Goal: Task Accomplishment & Management: Manage account settings

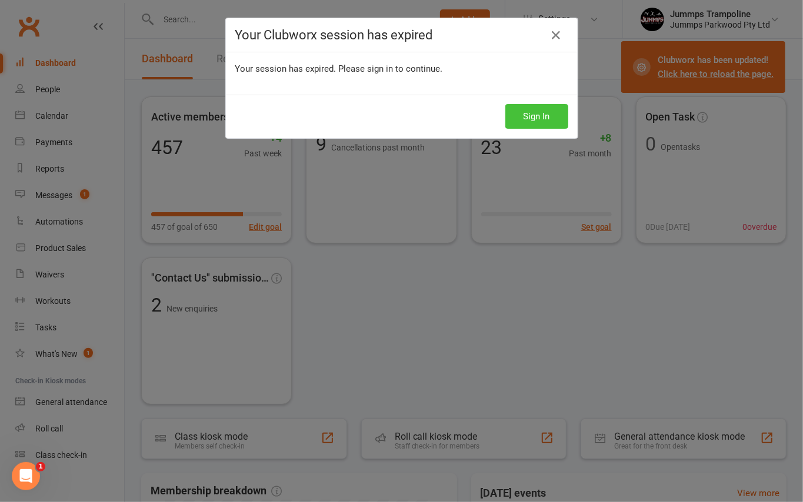
drag, startPoint x: 0, startPoint y: 0, endPoint x: 511, endPoint y: 120, distance: 524.9
click at [516, 113] on button "Sign In" at bounding box center [536, 116] width 63 height 25
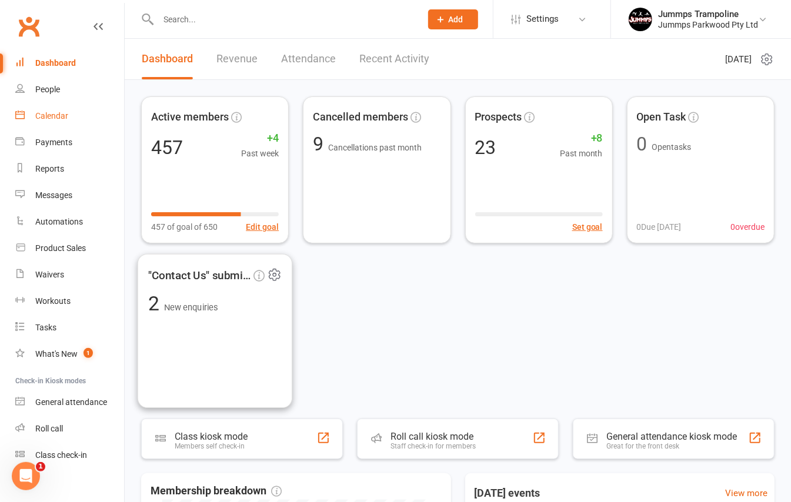
click at [56, 121] on link "Calendar" at bounding box center [69, 116] width 109 height 26
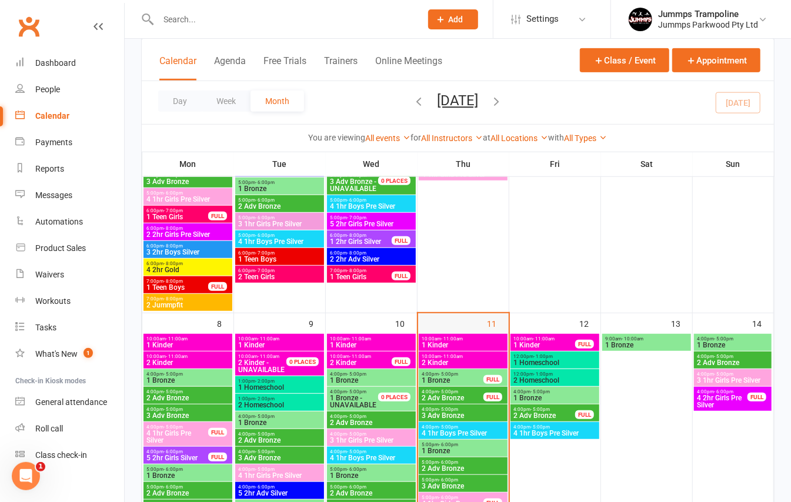
scroll to position [253, 0]
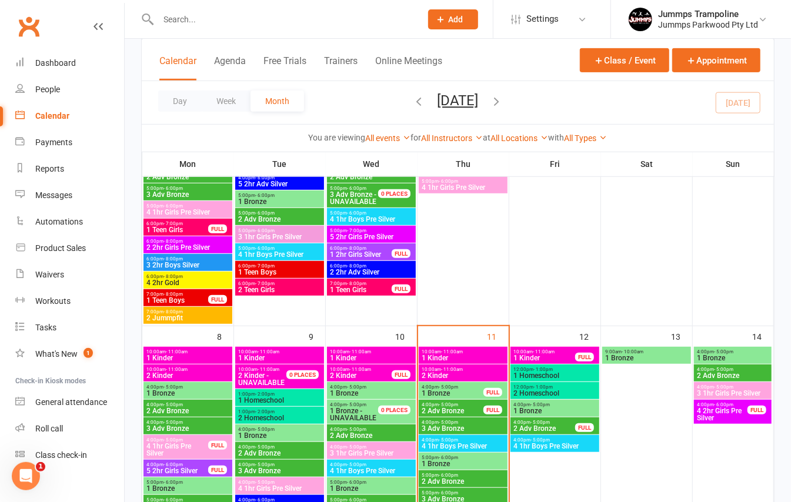
click at [439, 355] on span "1 Kinder" at bounding box center [463, 358] width 84 height 7
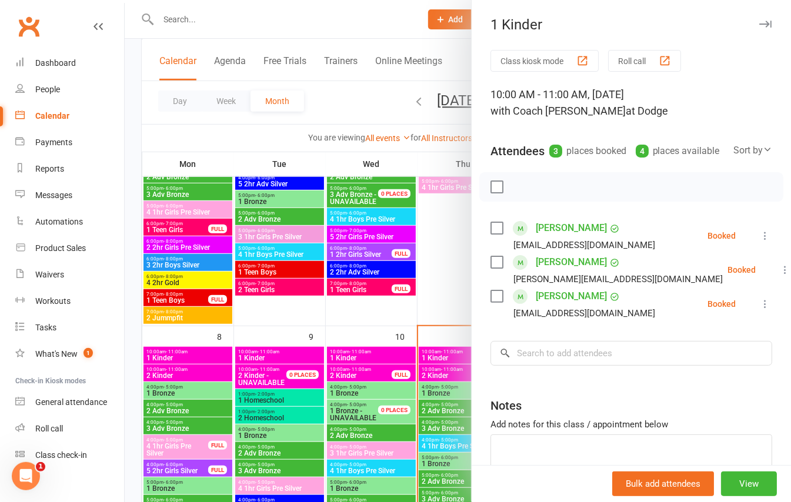
click at [445, 280] on div at bounding box center [458, 251] width 666 height 502
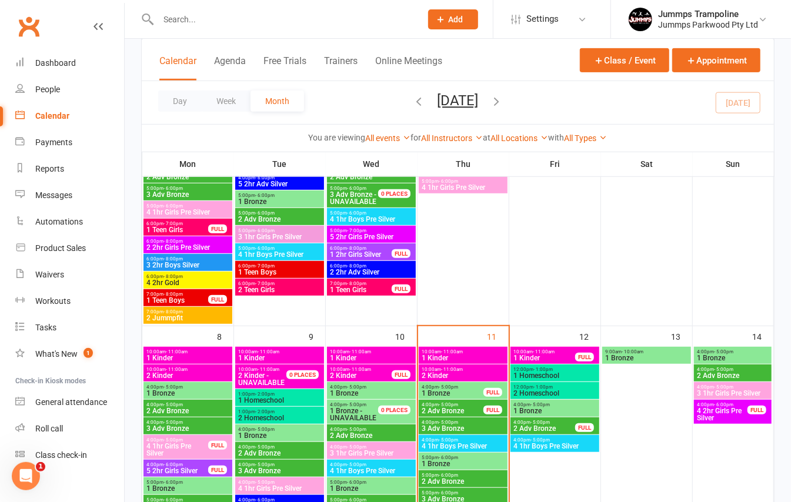
click at [452, 370] on span "- 11:00am" at bounding box center [452, 369] width 22 height 5
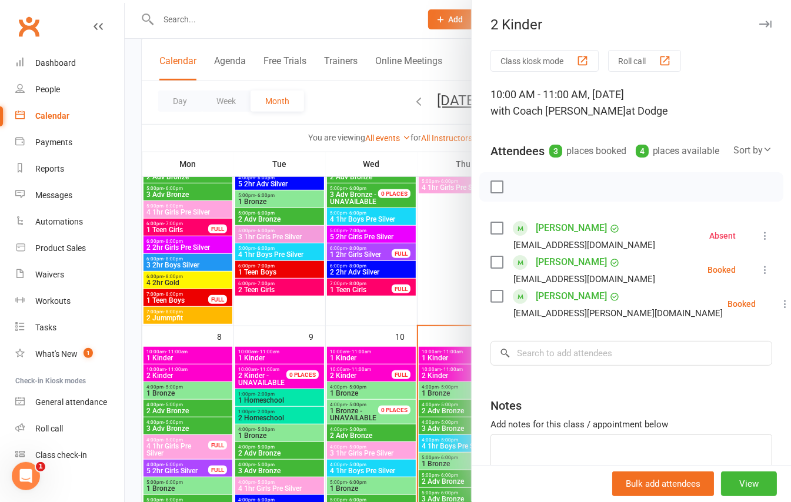
click at [450, 327] on div at bounding box center [458, 251] width 666 height 502
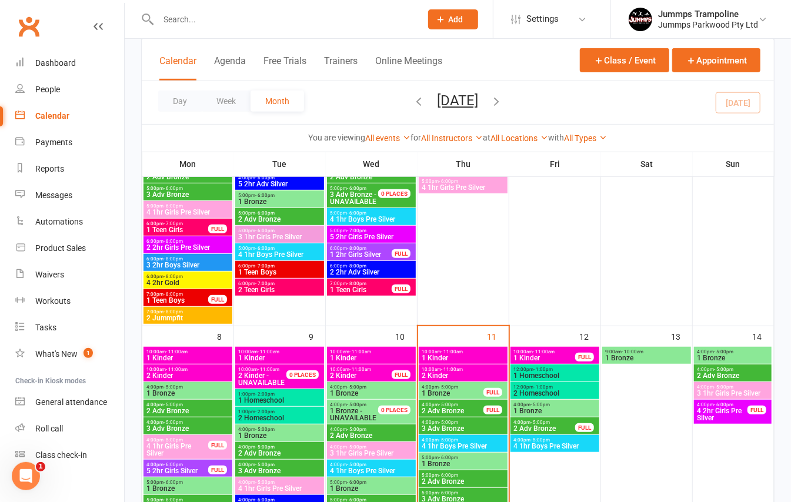
click at [446, 351] on span "- 11:00am" at bounding box center [452, 351] width 22 height 5
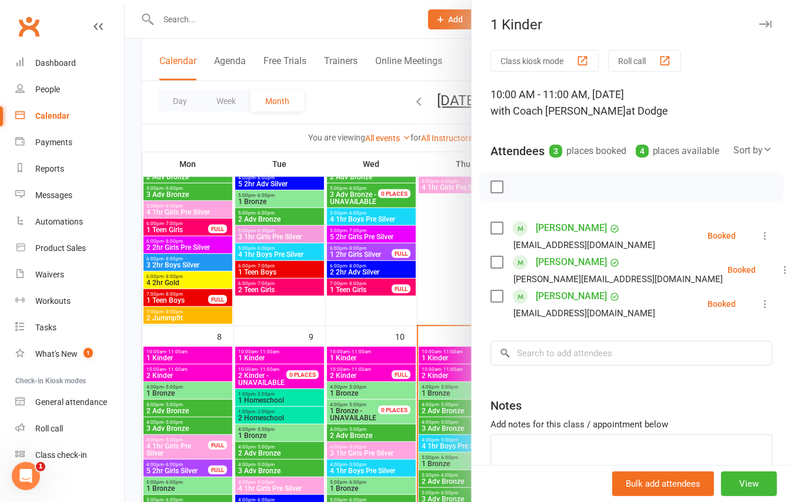
click at [759, 242] on icon at bounding box center [765, 236] width 12 height 12
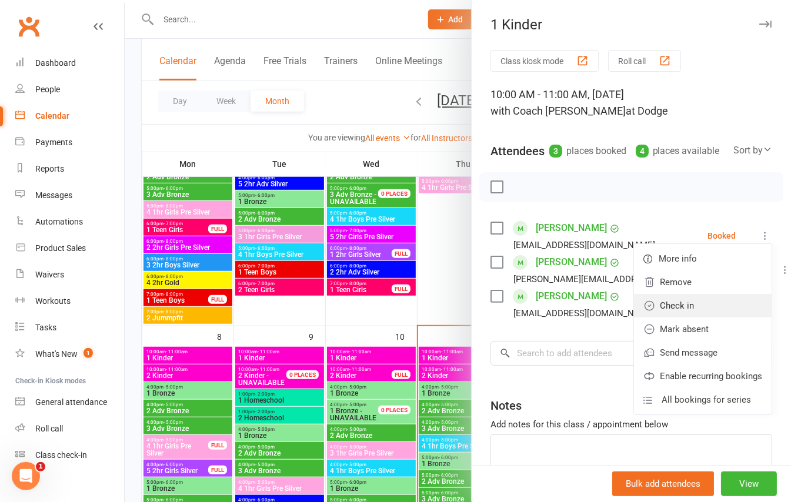
click at [692, 316] on link "Check in" at bounding box center [703, 306] width 138 height 24
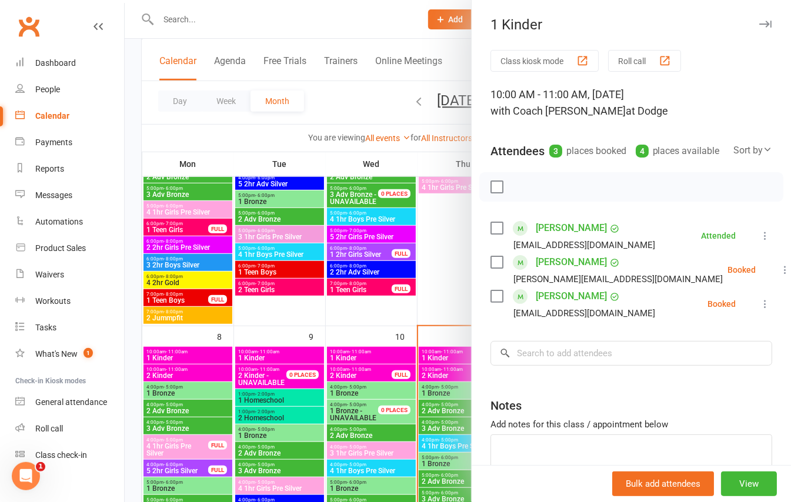
click at [447, 329] on div at bounding box center [458, 251] width 666 height 502
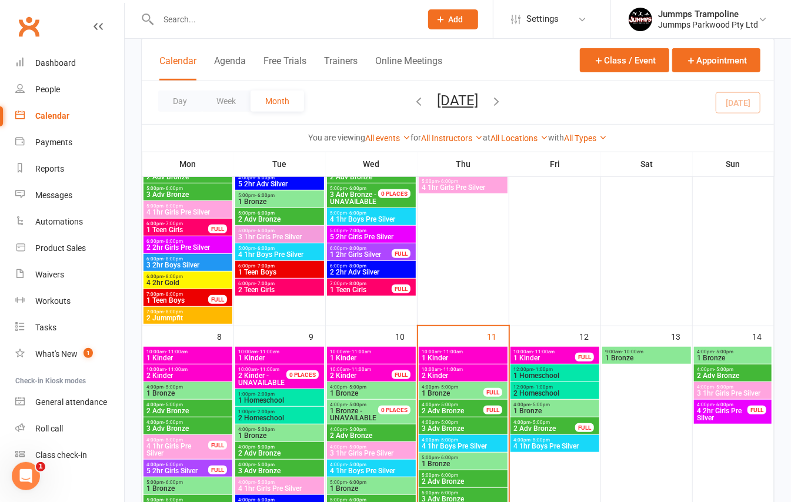
click at [443, 356] on span "1 Kinder" at bounding box center [463, 358] width 84 height 7
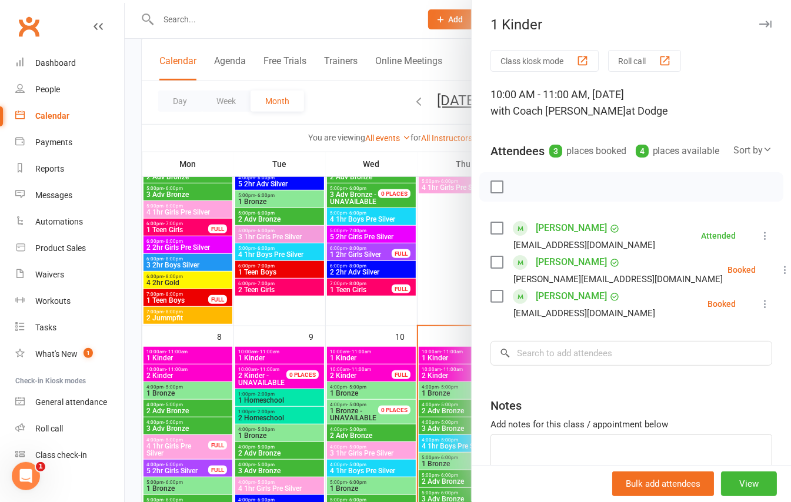
click at [455, 326] on div at bounding box center [458, 251] width 666 height 502
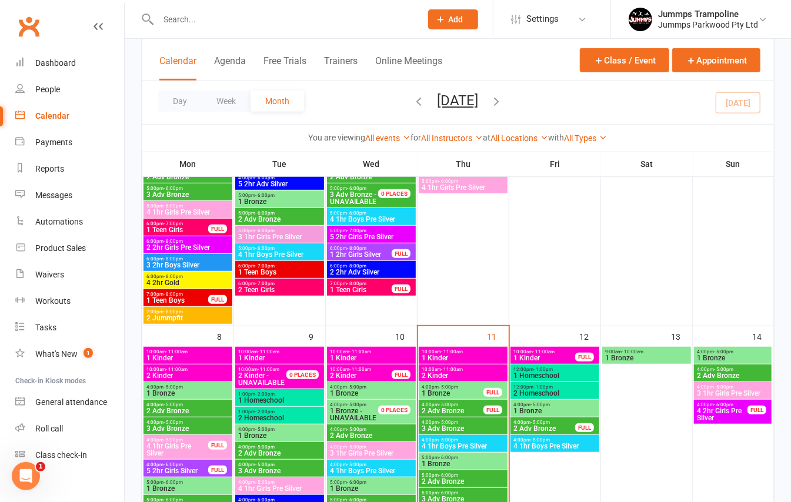
click at [449, 368] on span "- 11:00am" at bounding box center [452, 369] width 22 height 5
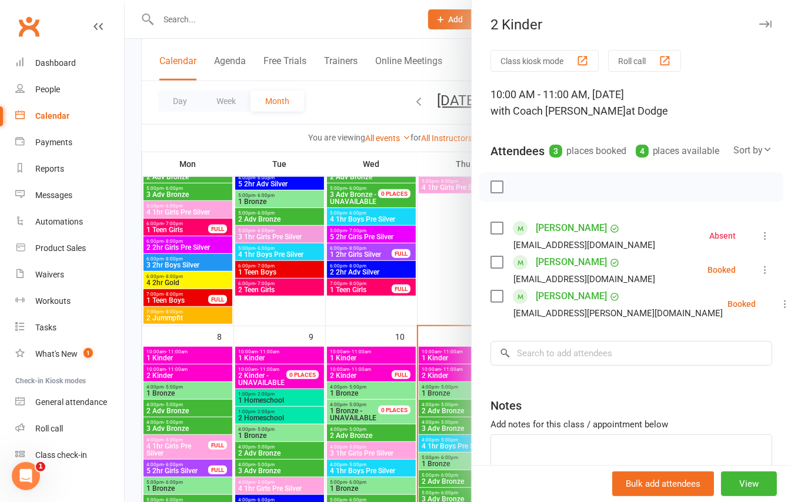
click at [759, 276] on icon at bounding box center [765, 270] width 12 height 12
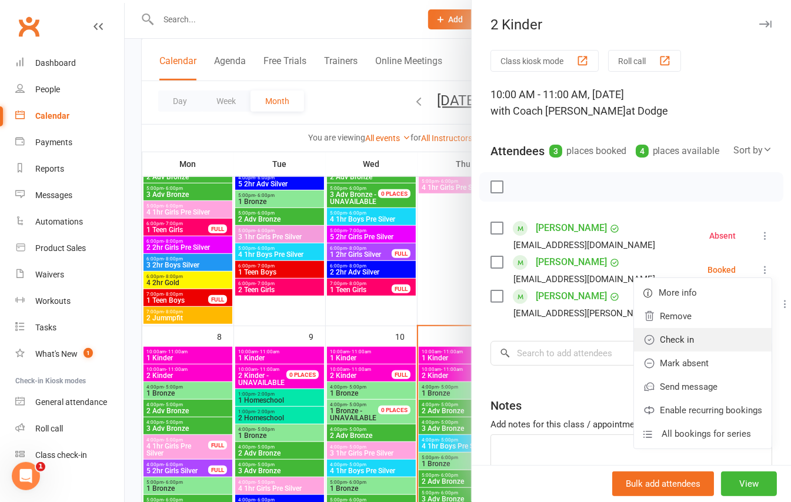
click at [660, 352] on link "Check in" at bounding box center [703, 340] width 138 height 24
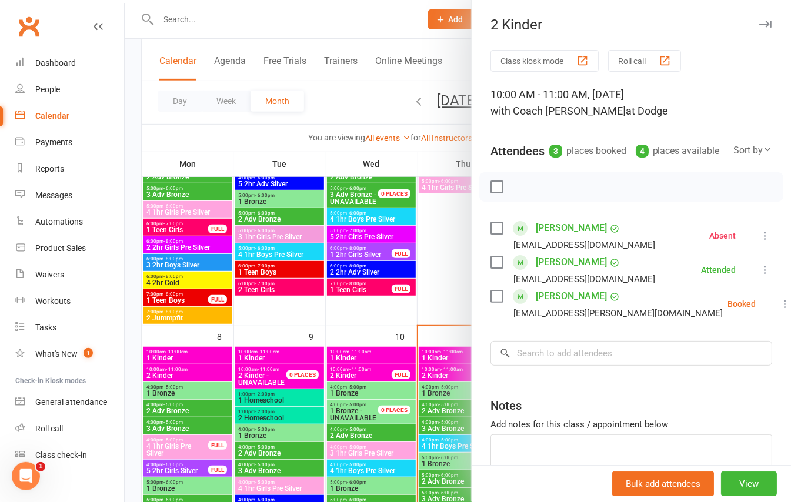
click at [453, 246] on div at bounding box center [458, 251] width 666 height 502
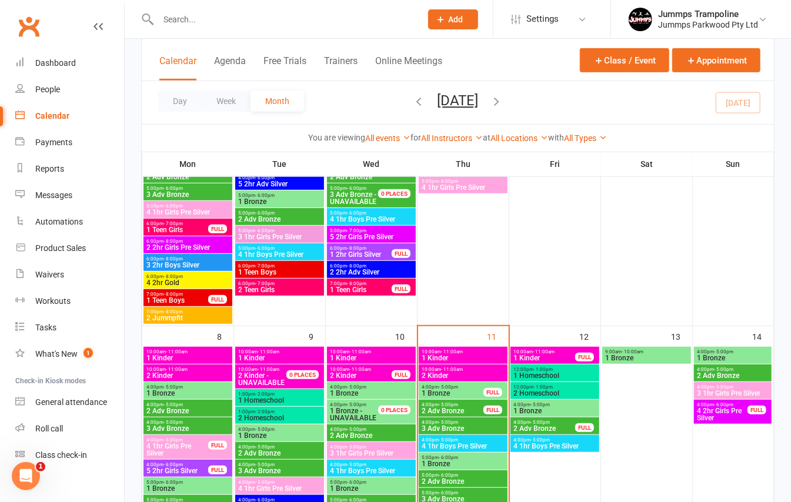
click at [459, 356] on span "1 Kinder" at bounding box center [463, 358] width 84 height 7
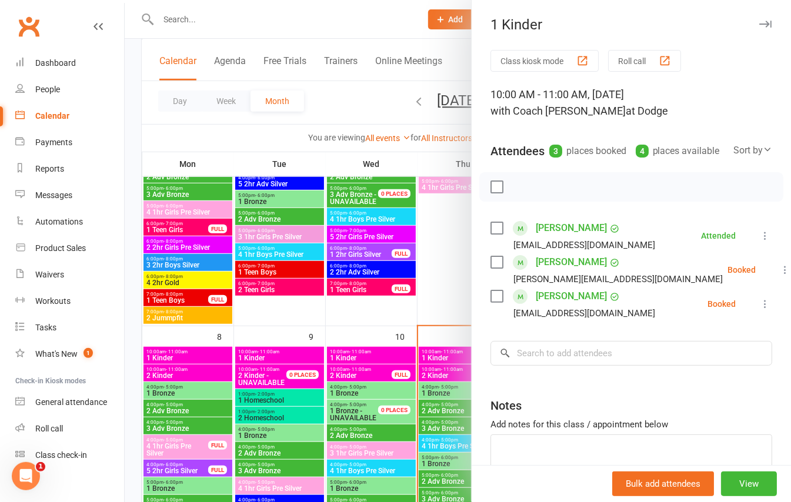
click at [446, 342] on div at bounding box center [458, 251] width 666 height 502
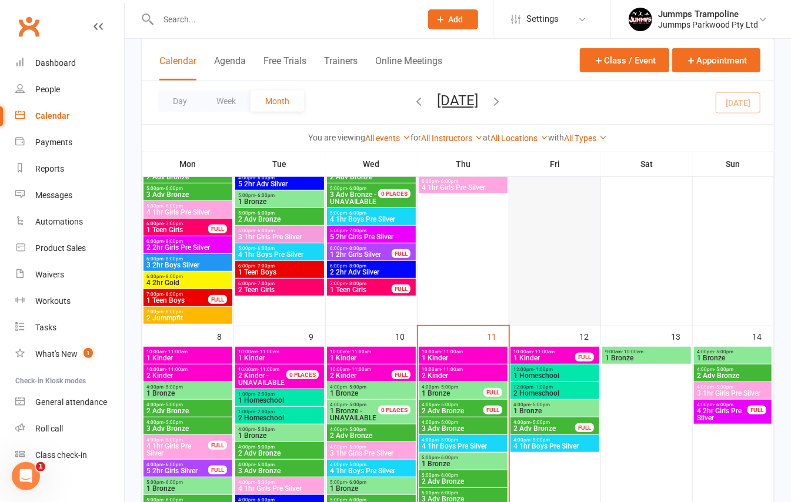
click at [560, 215] on div at bounding box center [554, 171] width 89 height 307
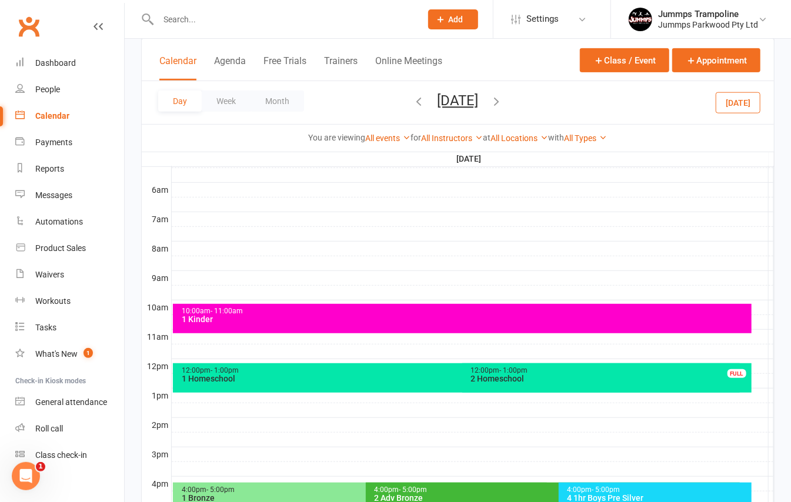
scroll to position [0, 0]
click at [39, 90] on div "People" at bounding box center [47, 89] width 25 height 9
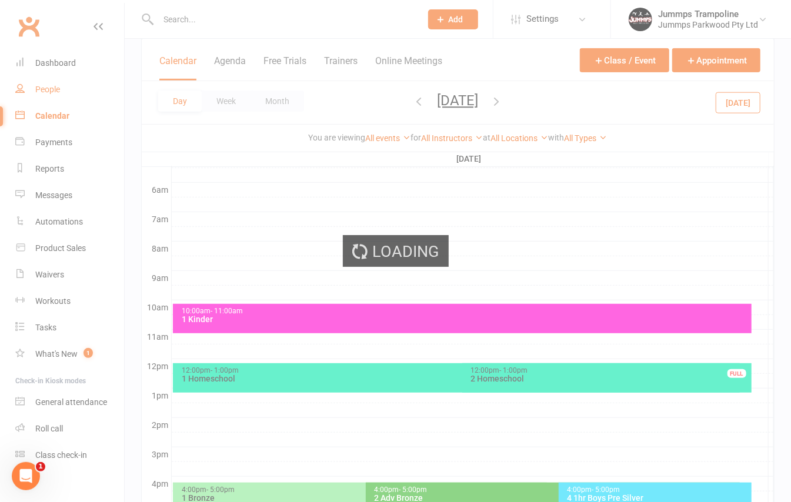
select select "100"
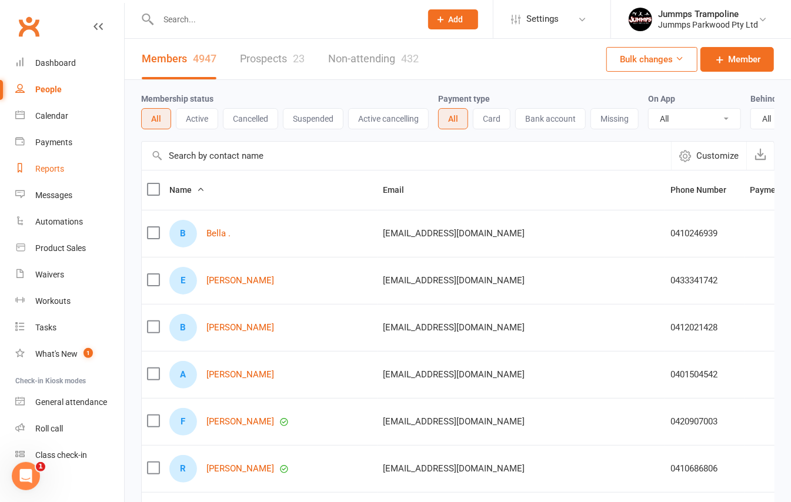
click at [52, 168] on div "Reports" at bounding box center [49, 168] width 29 height 9
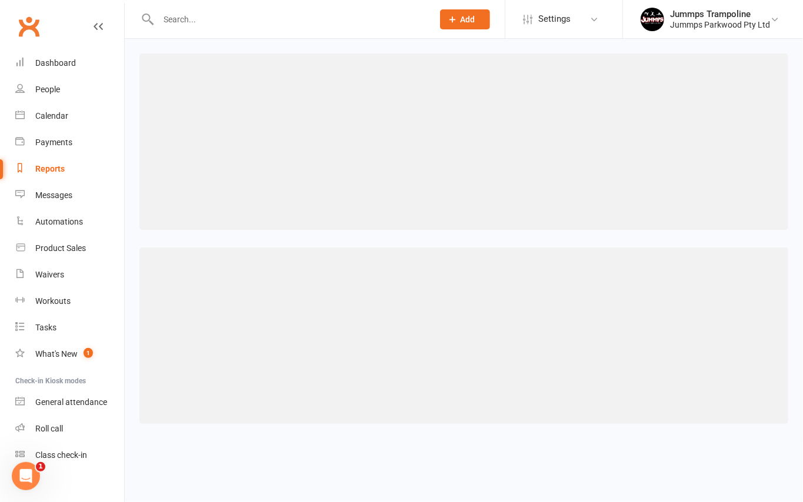
select select "100"
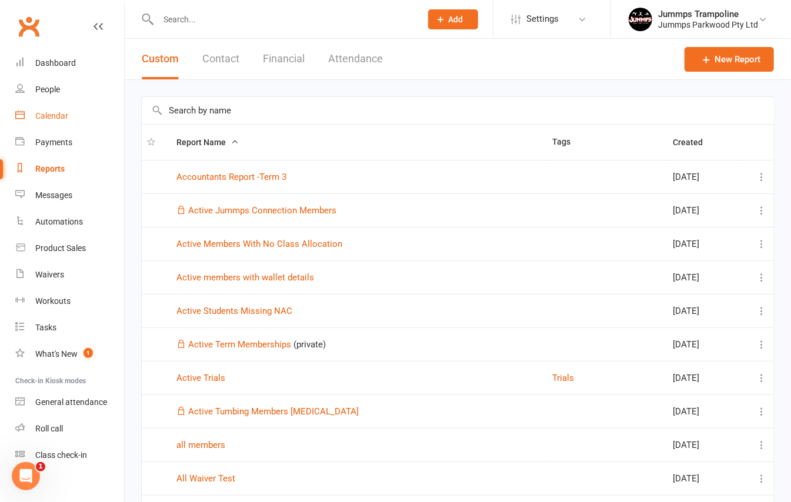
click at [54, 121] on link "Calendar" at bounding box center [69, 116] width 109 height 26
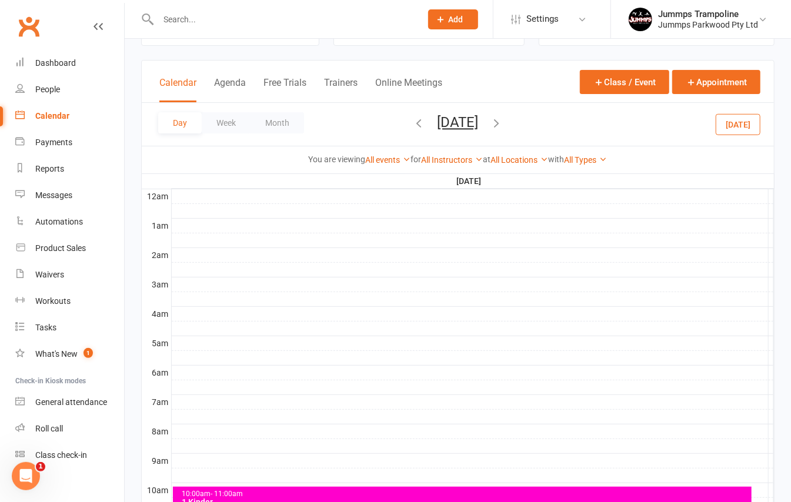
scroll to position [78, 0]
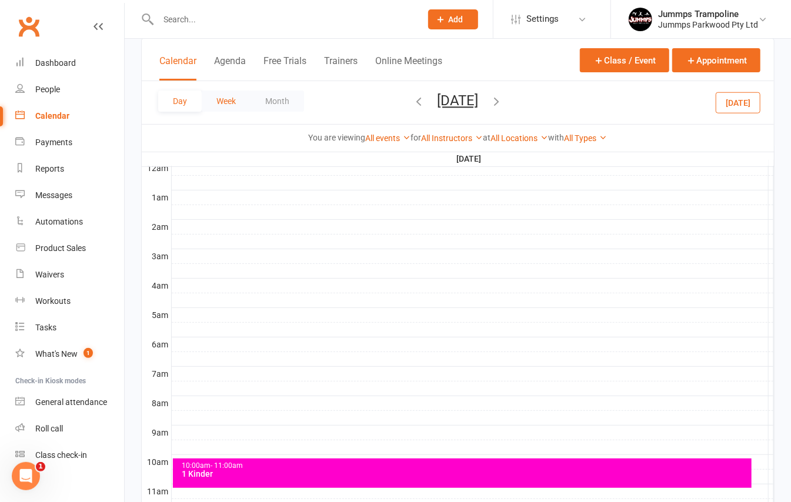
click at [216, 105] on button "Week" at bounding box center [226, 101] width 49 height 21
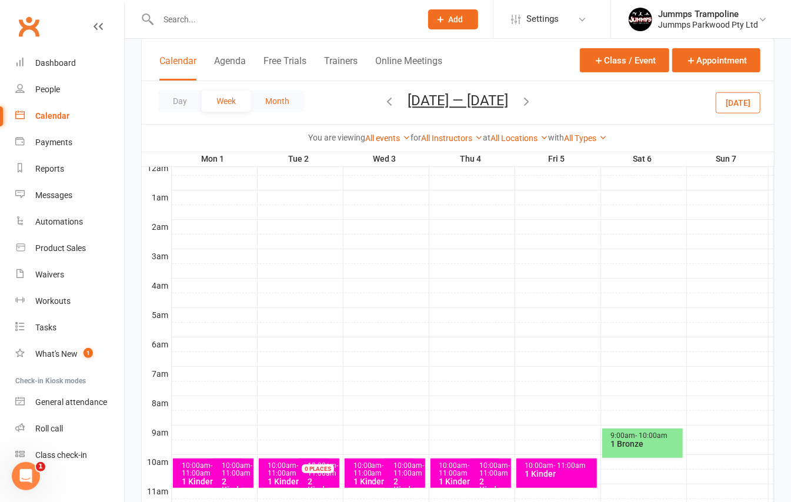
click at [285, 100] on button "Month" at bounding box center [277, 101] width 54 height 21
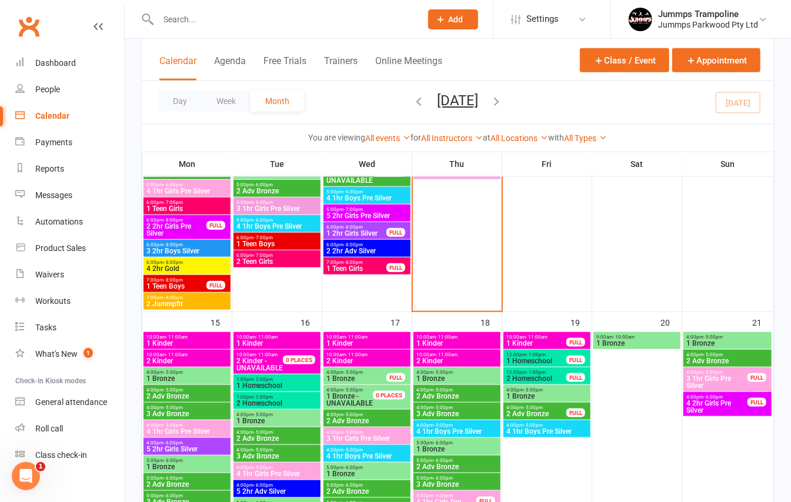
scroll to position [706, 0]
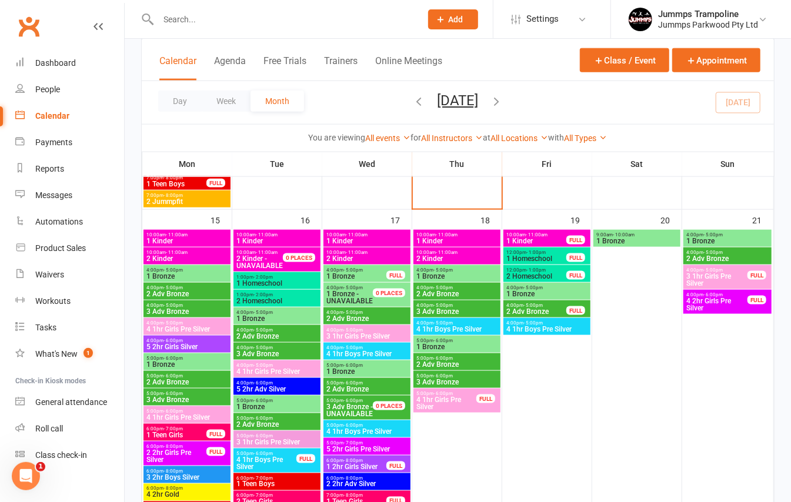
click at [189, 21] on input "text" at bounding box center [284, 19] width 258 height 16
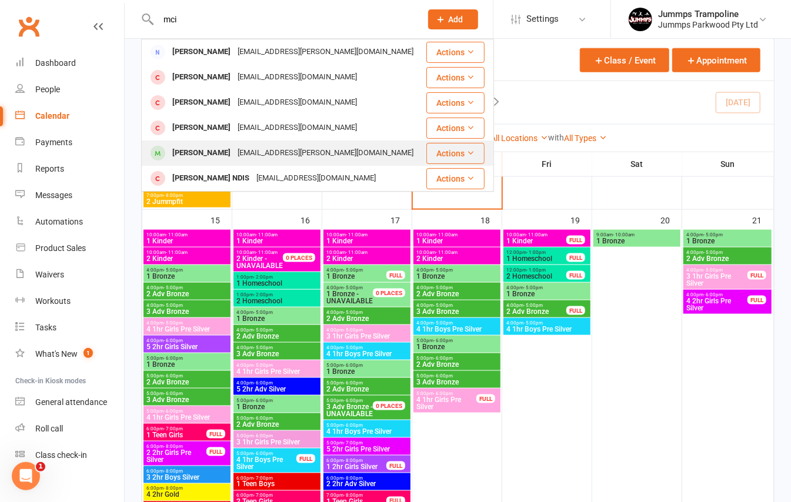
type input "mci"
click at [201, 153] on div "Xavier Mcintosh" at bounding box center [201, 153] width 65 height 17
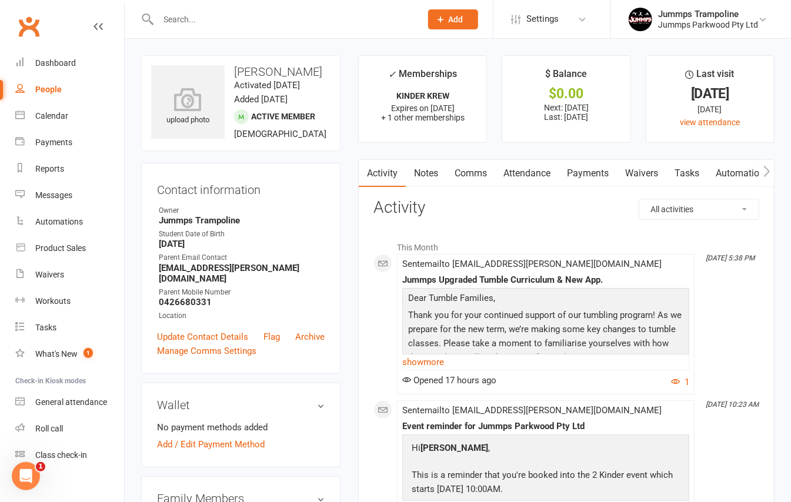
click at [514, 174] on link "Attendance" at bounding box center [527, 173] width 64 height 27
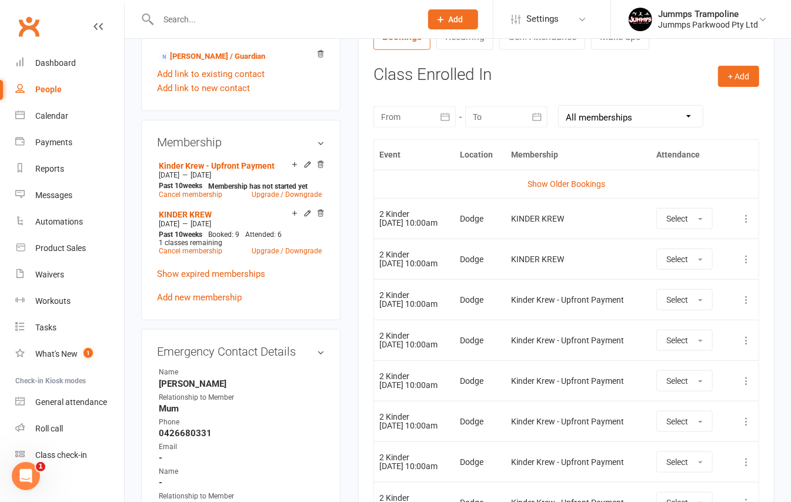
scroll to position [470, 0]
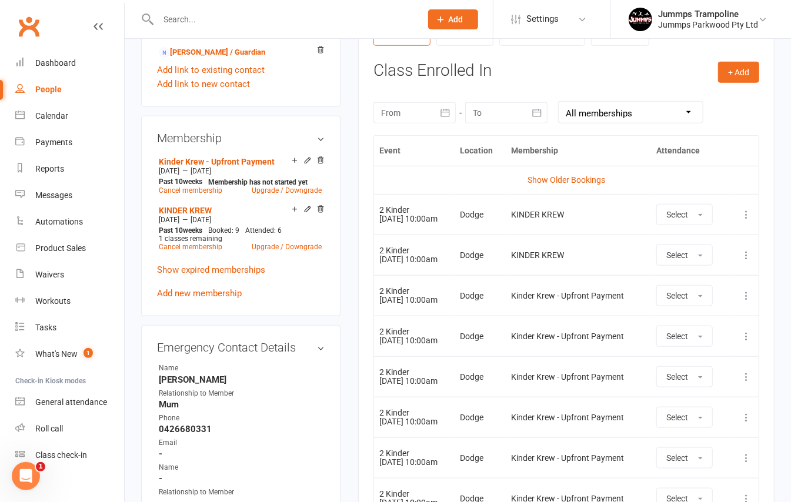
click at [592, 187] on td "Show Older Bookings" at bounding box center [566, 180] width 385 height 28
click at [592, 182] on link "Show Older Bookings" at bounding box center [566, 179] width 78 height 9
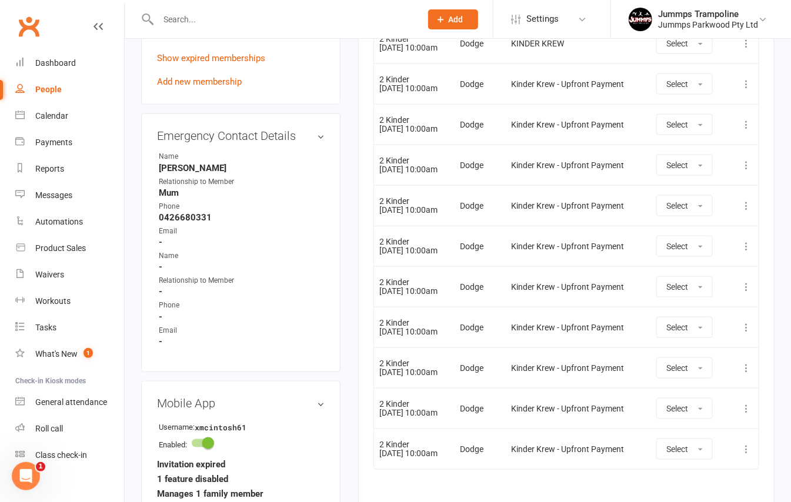
scroll to position [499, 0]
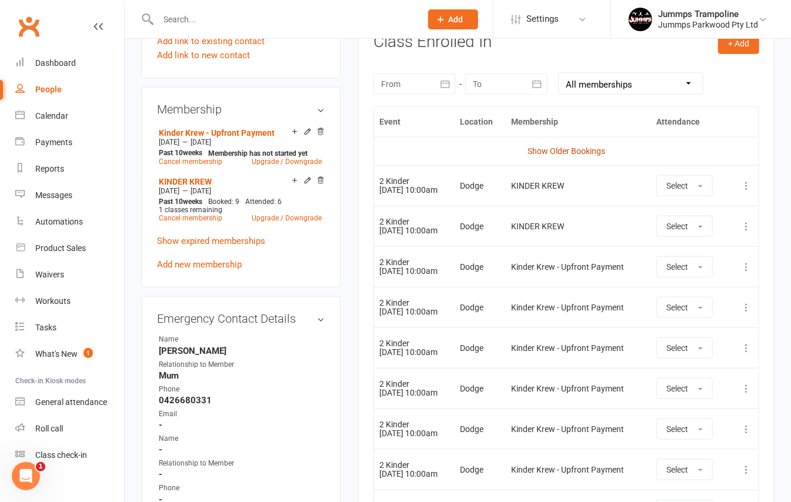
click at [596, 149] on link "Show Older Bookings" at bounding box center [566, 150] width 78 height 9
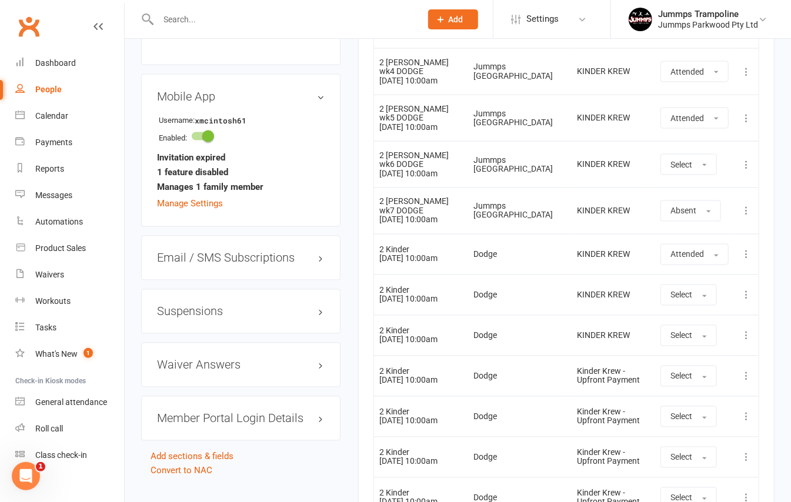
scroll to position [953, 0]
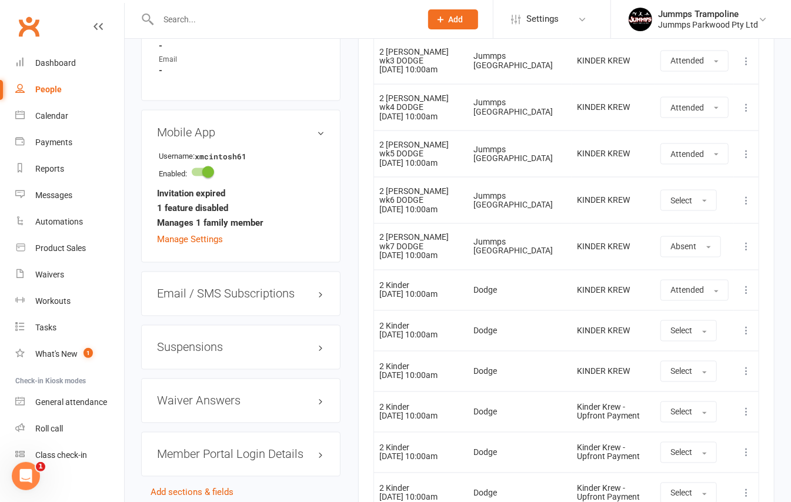
click at [747, 250] on icon at bounding box center [746, 247] width 12 height 12
click at [700, 319] on link "Delete booking" at bounding box center [694, 317] width 116 height 24
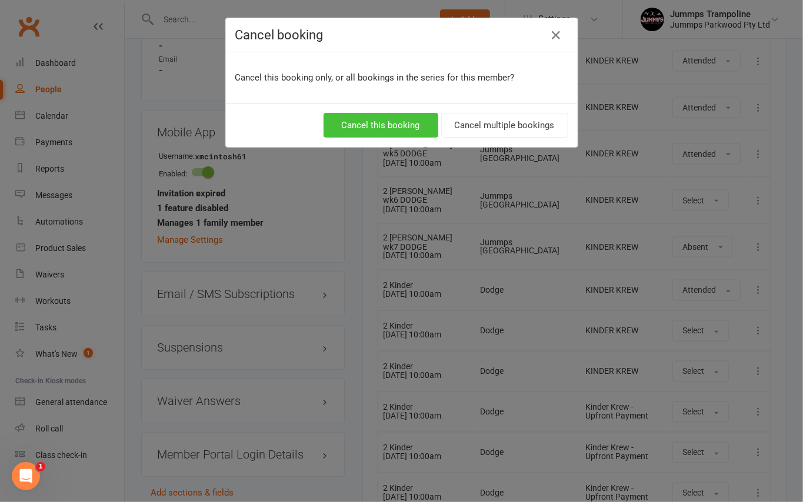
click at [393, 130] on button "Cancel this booking" at bounding box center [380, 125] width 115 height 25
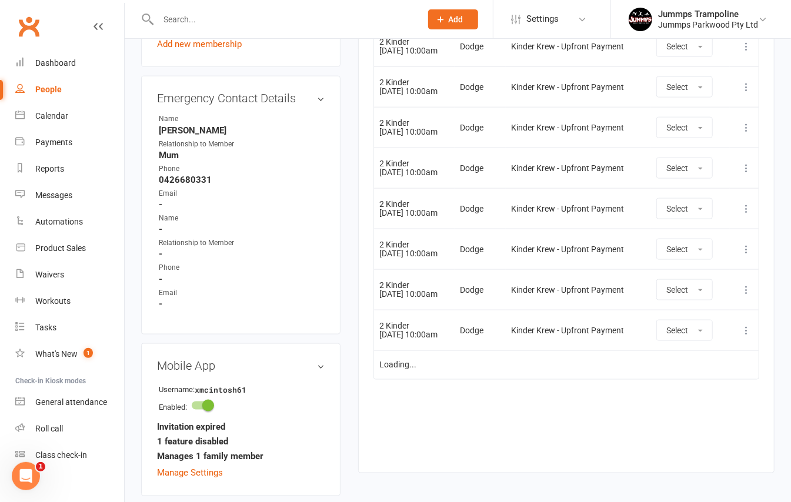
scroll to position [483, 0]
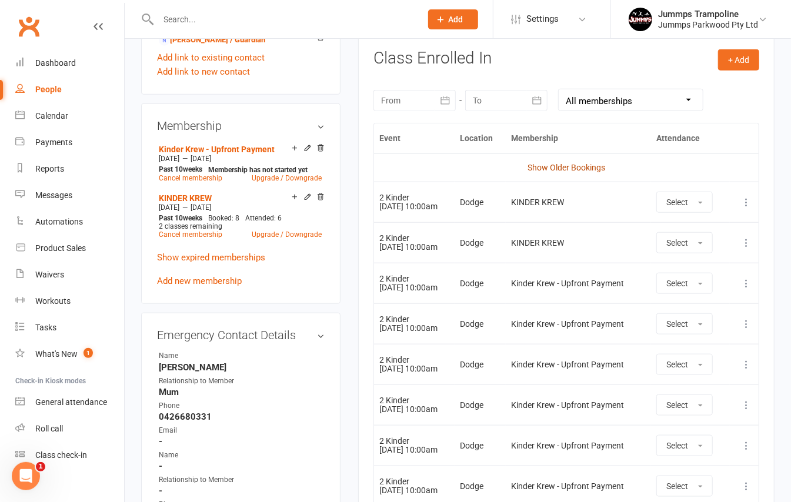
click at [568, 167] on link "Show Older Bookings" at bounding box center [566, 167] width 78 height 9
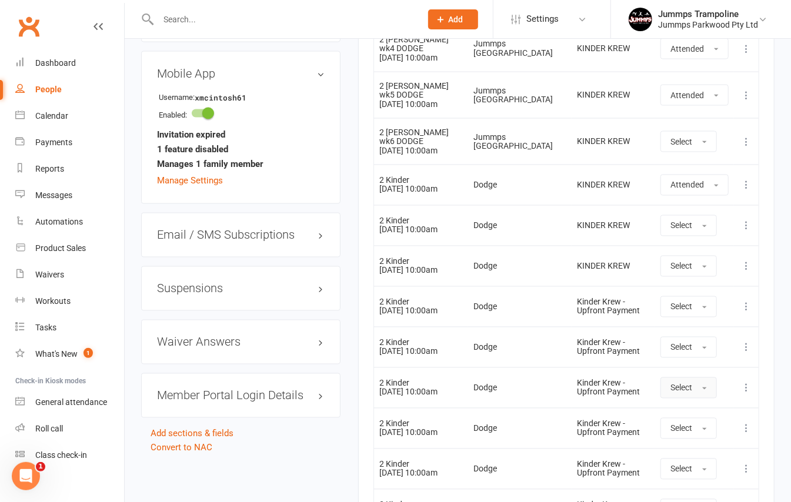
scroll to position [984, 0]
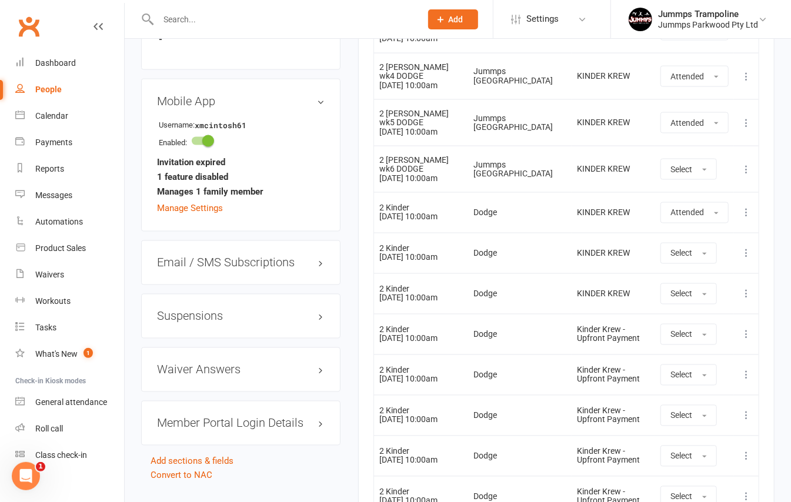
click at [743, 259] on icon at bounding box center [746, 254] width 12 height 12
click at [692, 326] on link "Remove booking" at bounding box center [694, 324] width 116 height 24
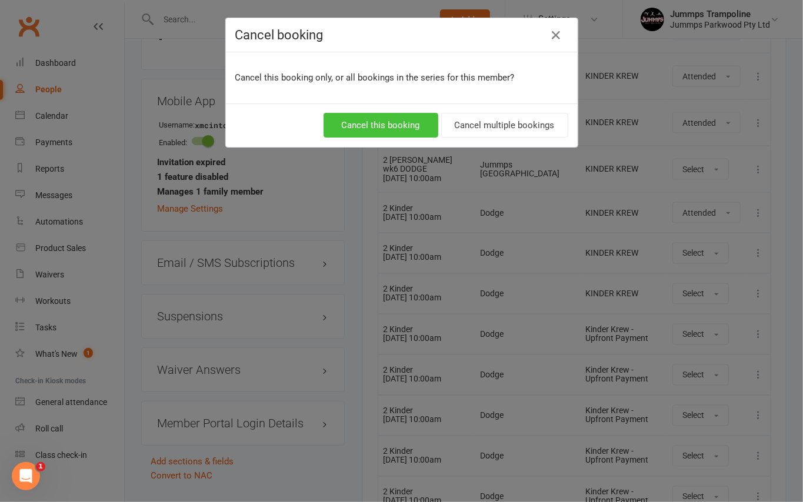
click at [353, 122] on button "Cancel this booking" at bounding box center [380, 125] width 115 height 25
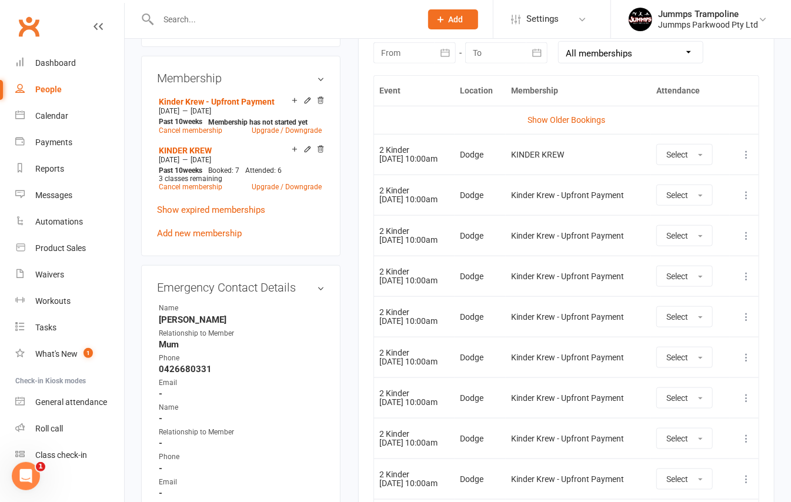
scroll to position [549, 0]
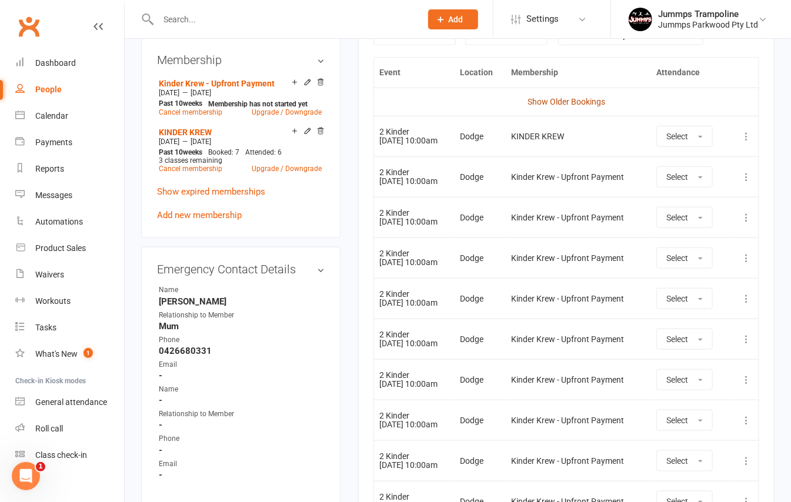
click at [549, 102] on link "Show Older Bookings" at bounding box center [566, 101] width 78 height 9
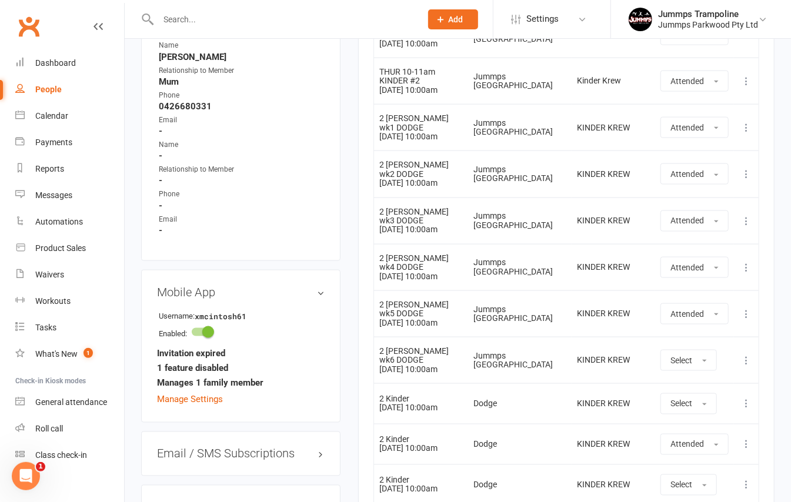
scroll to position [828, 0]
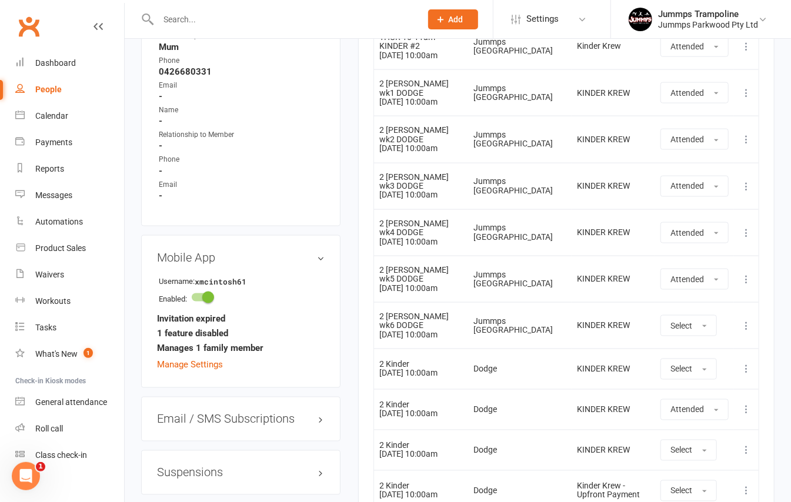
click at [747, 95] on icon at bounding box center [746, 93] width 12 height 12
click at [701, 163] on link "Delete booking" at bounding box center [694, 163] width 116 height 24
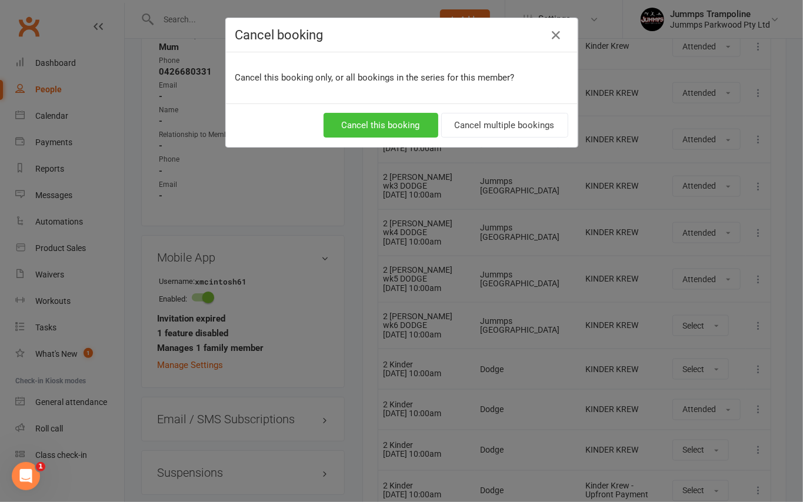
click at [352, 128] on button "Cancel this booking" at bounding box center [380, 125] width 115 height 25
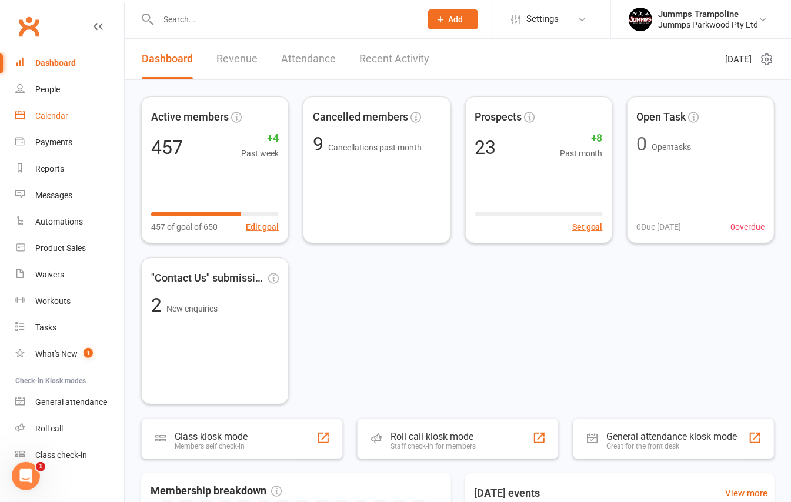
click at [58, 122] on link "Calendar" at bounding box center [69, 116] width 109 height 26
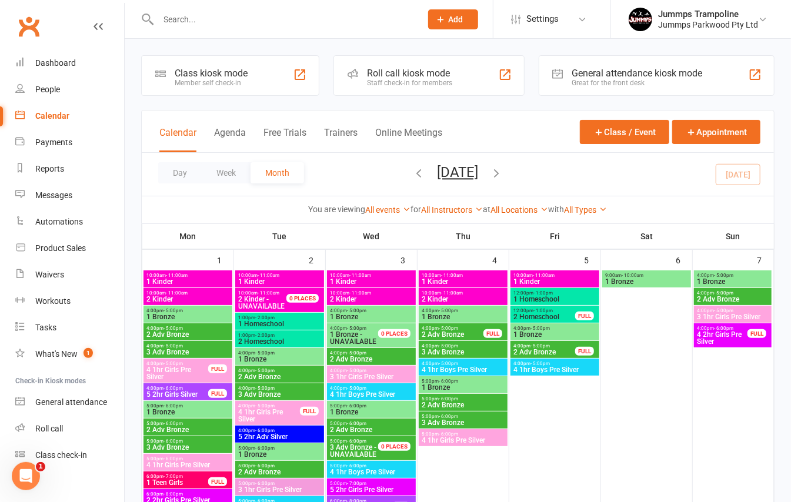
click at [166, 278] on span "1 Kinder" at bounding box center [188, 281] width 84 height 7
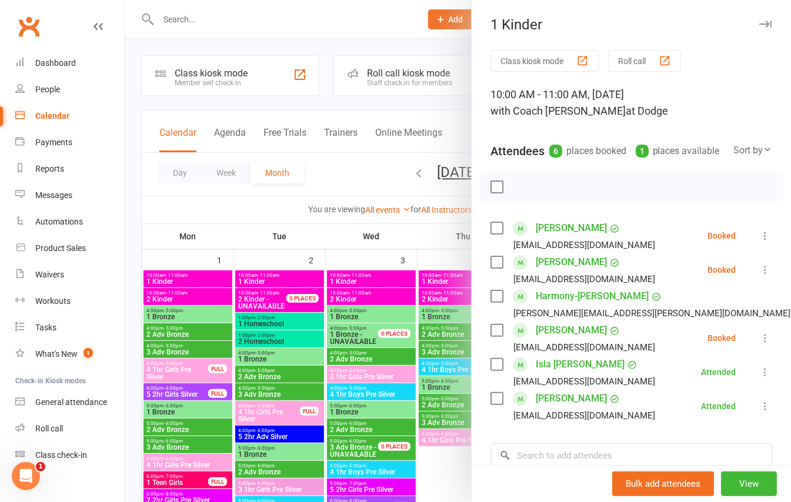
click at [170, 295] on div at bounding box center [458, 251] width 666 height 502
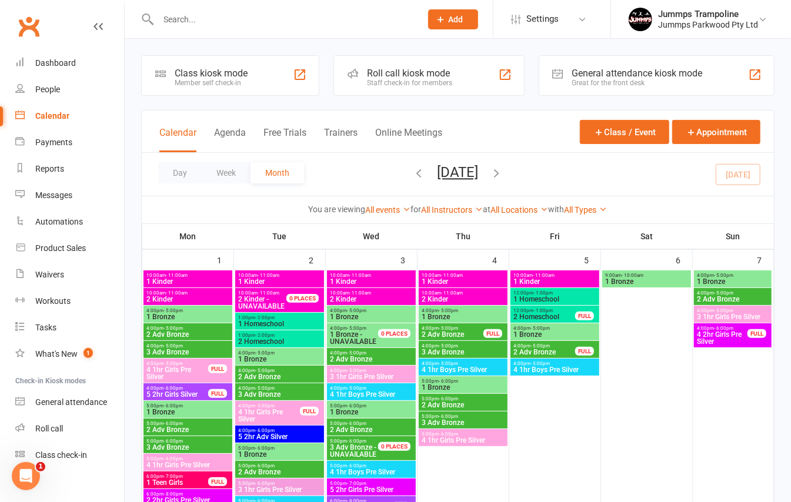
click at [168, 300] on span "2 Kinder" at bounding box center [188, 299] width 84 height 7
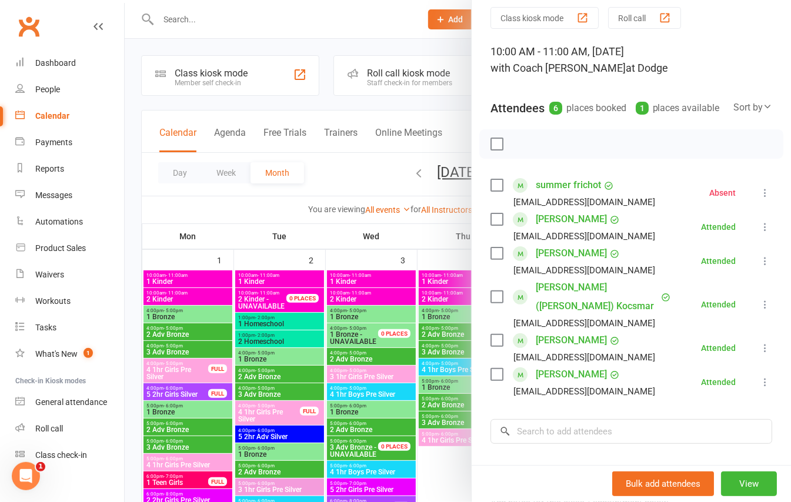
scroll to position [78, 0]
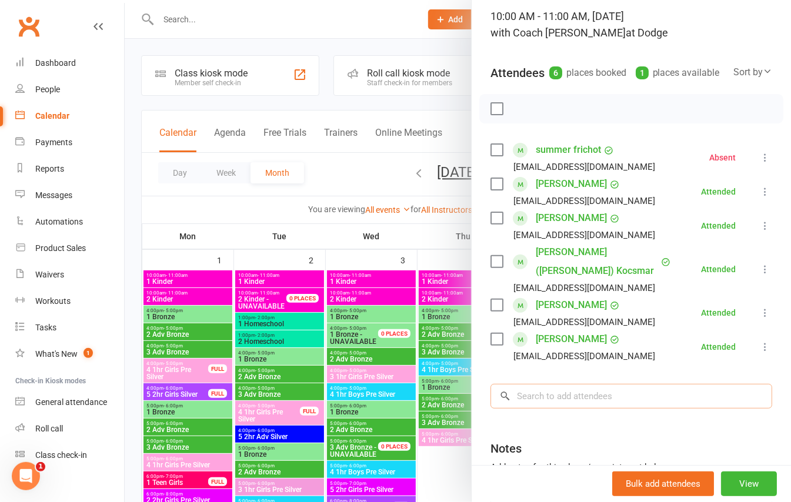
click at [572, 384] on input "search" at bounding box center [631, 396] width 282 height 25
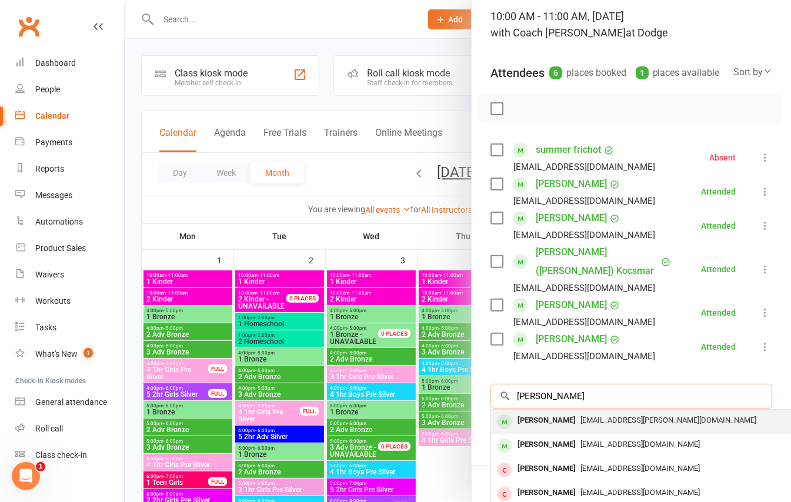
type input "xavier mcin"
click at [582, 417] on span "monika.b.mcintosh@gmail.com" at bounding box center [668, 420] width 176 height 9
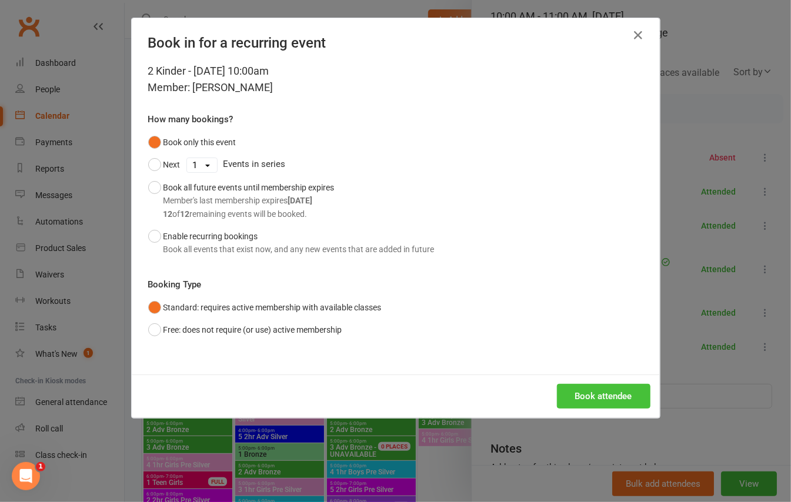
click at [590, 392] on button "Book attendee" at bounding box center [603, 396] width 93 height 25
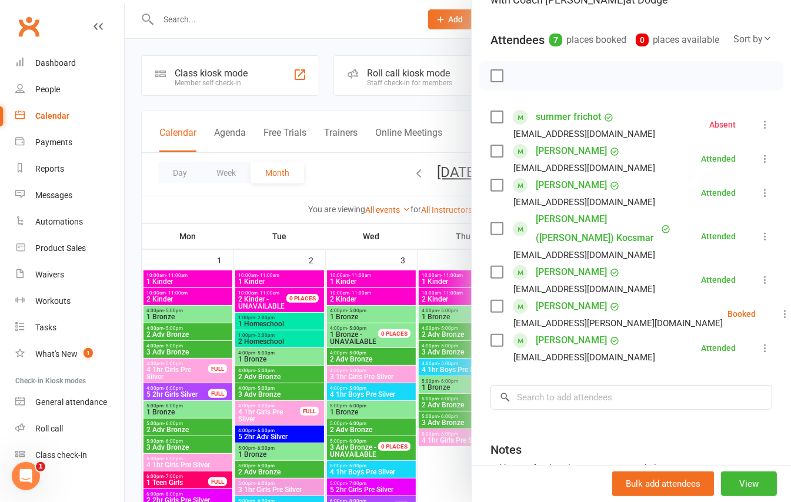
scroll to position [64, 0]
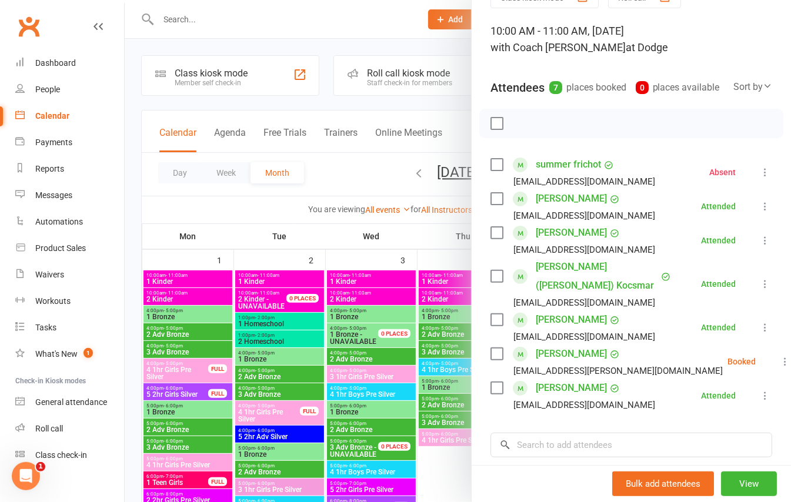
click at [132, 160] on div at bounding box center [458, 251] width 666 height 502
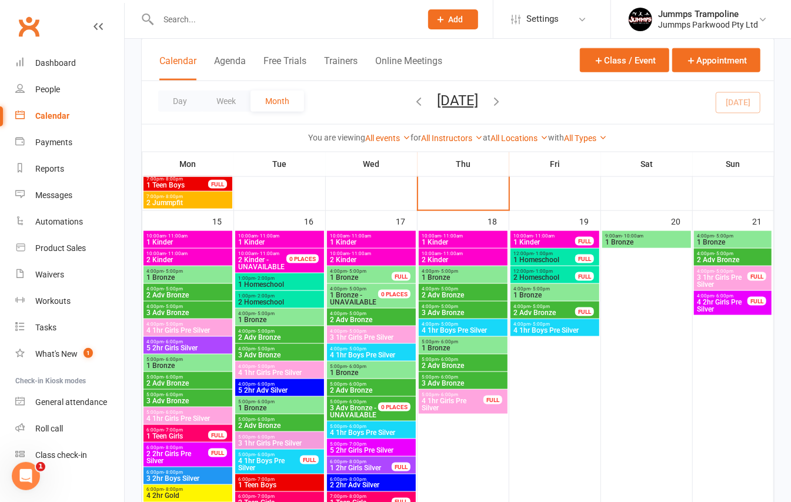
scroll to position [706, 0]
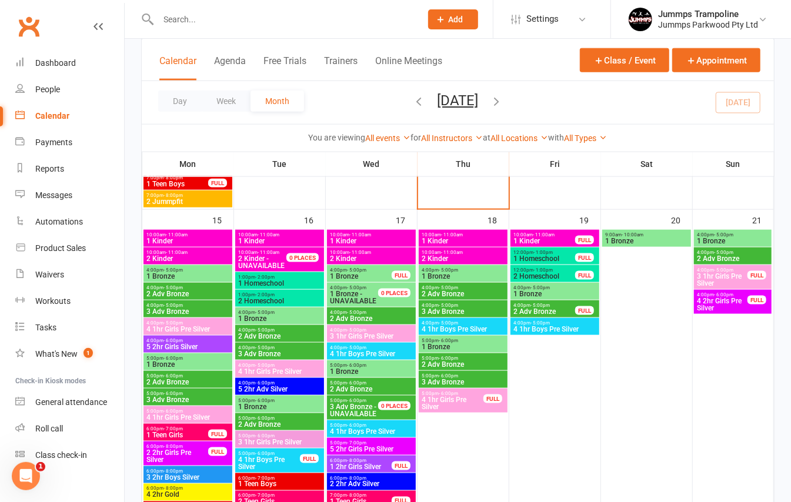
click at [175, 236] on span "- 11:00am" at bounding box center [177, 234] width 22 height 5
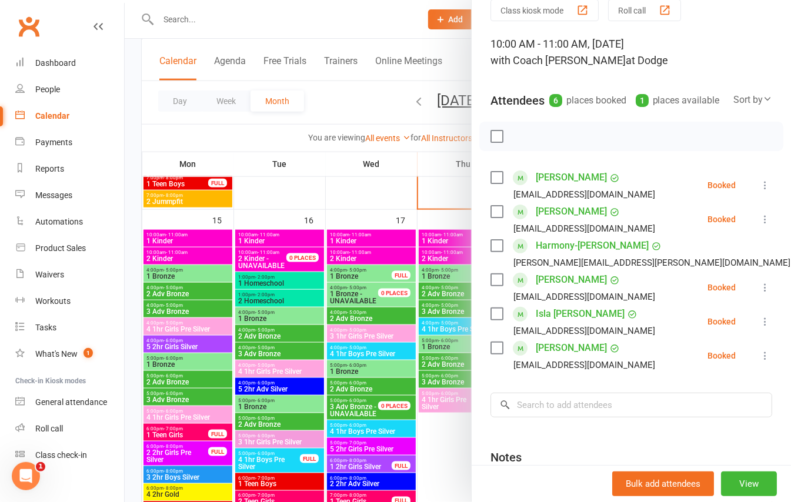
scroll to position [78, 0]
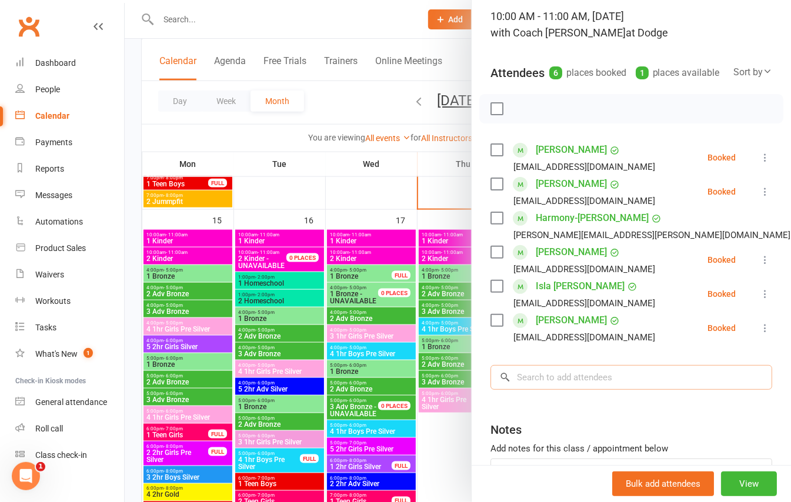
click at [521, 390] on input "search" at bounding box center [631, 377] width 282 height 25
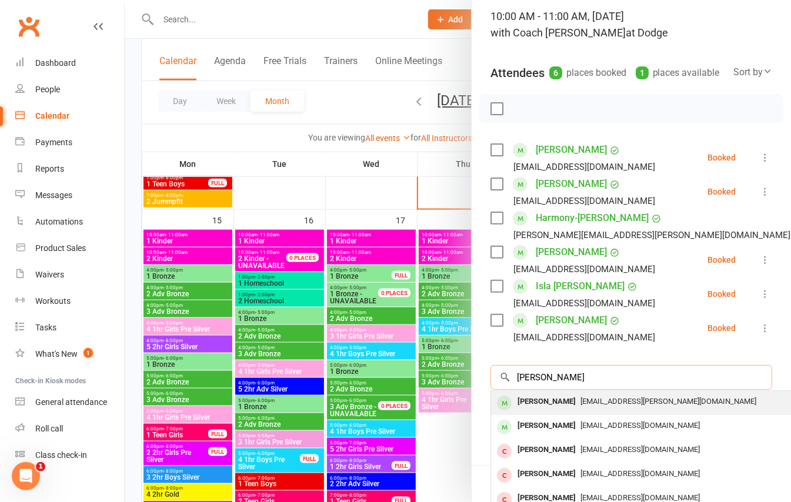
type input "xavier mc"
click at [543, 410] on div "Xavier Mcintosh" at bounding box center [547, 401] width 68 height 17
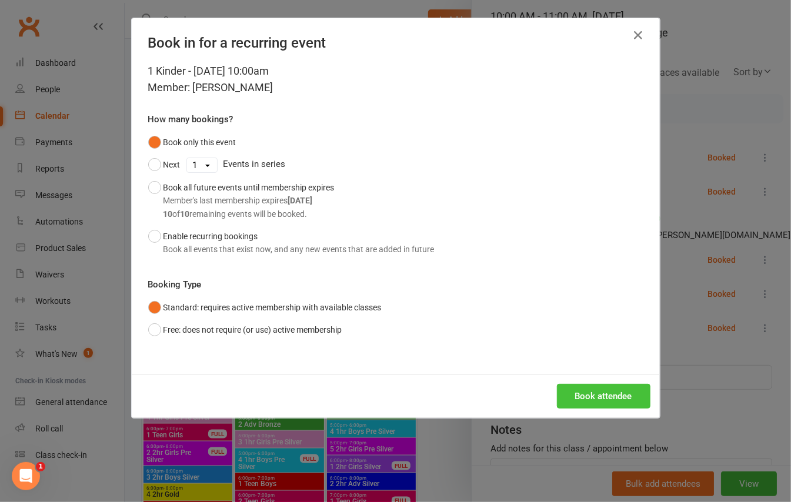
click at [586, 389] on button "Book attendee" at bounding box center [603, 396] width 93 height 25
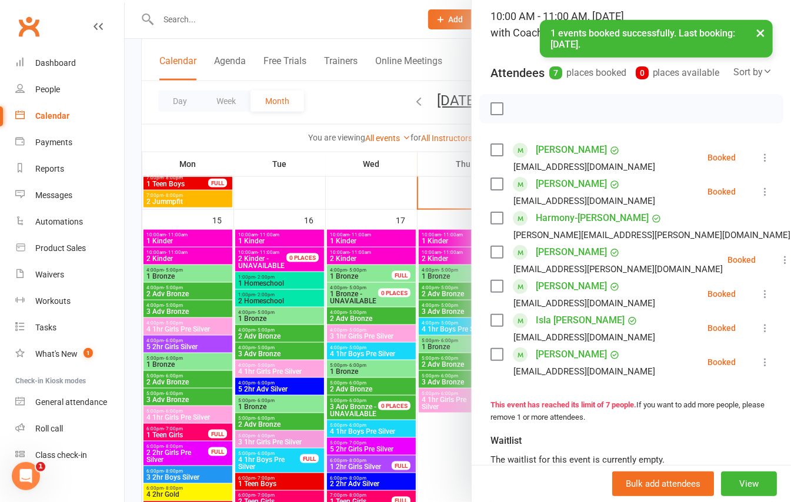
click at [349, 241] on div at bounding box center [458, 251] width 666 height 502
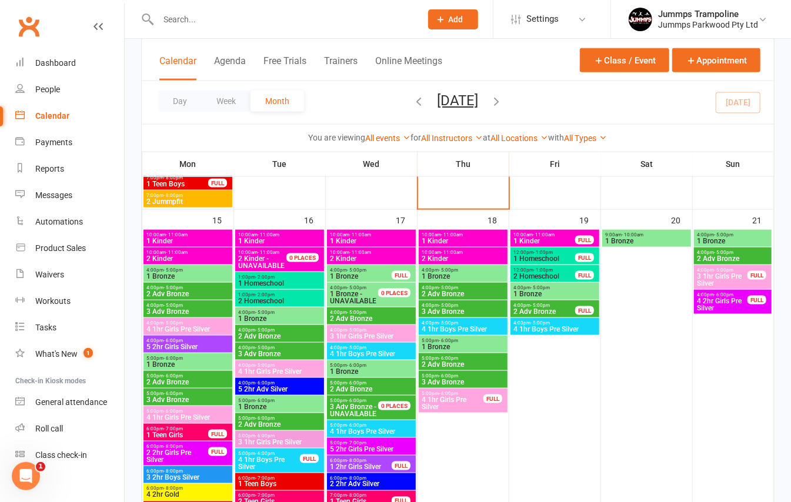
click at [349, 241] on span "1 Kinder" at bounding box center [371, 241] width 84 height 7
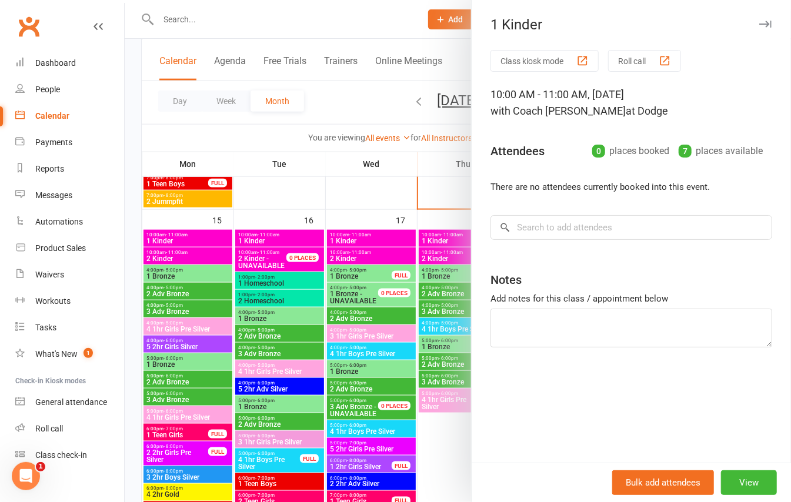
click at [360, 252] on div at bounding box center [458, 251] width 666 height 502
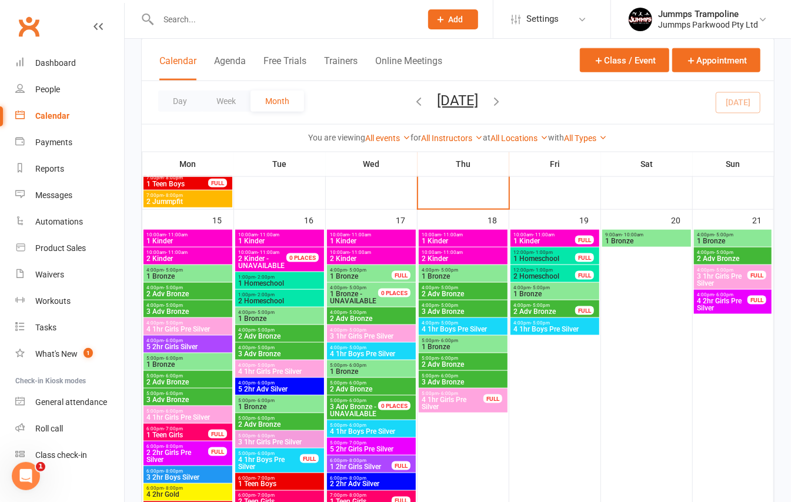
click at [360, 257] on span "2 Kinder" at bounding box center [371, 258] width 84 height 7
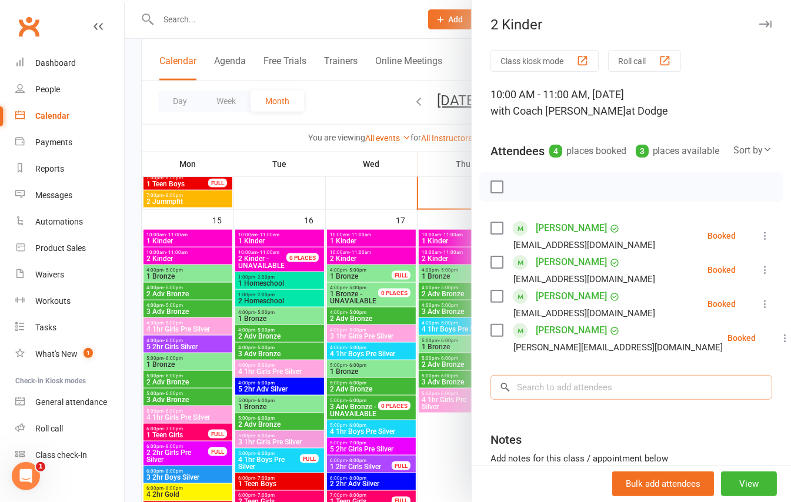
click at [525, 400] on input "search" at bounding box center [631, 387] width 282 height 25
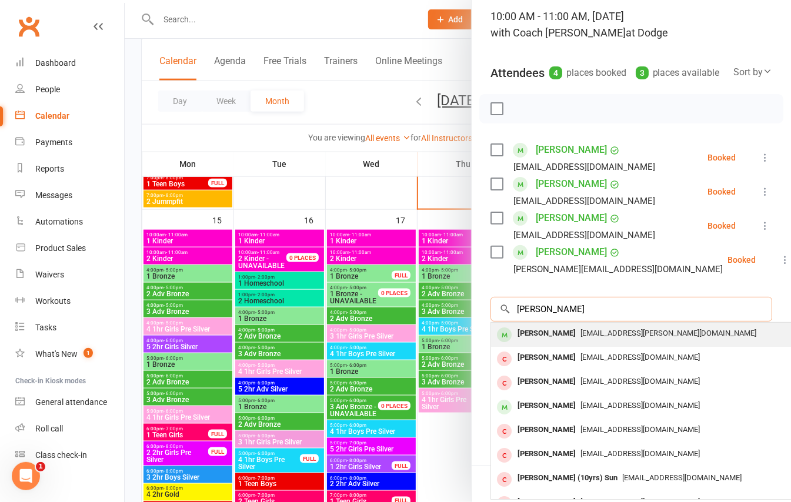
type input "xavier mc"
click at [586, 338] on span "monika.b.mcintosh@gmail.com" at bounding box center [668, 333] width 176 height 9
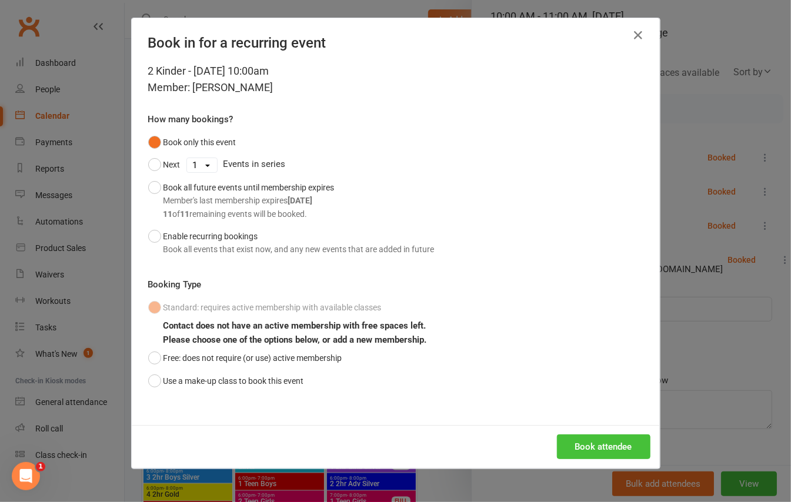
click at [575, 443] on button "Book attendee" at bounding box center [603, 447] width 93 height 25
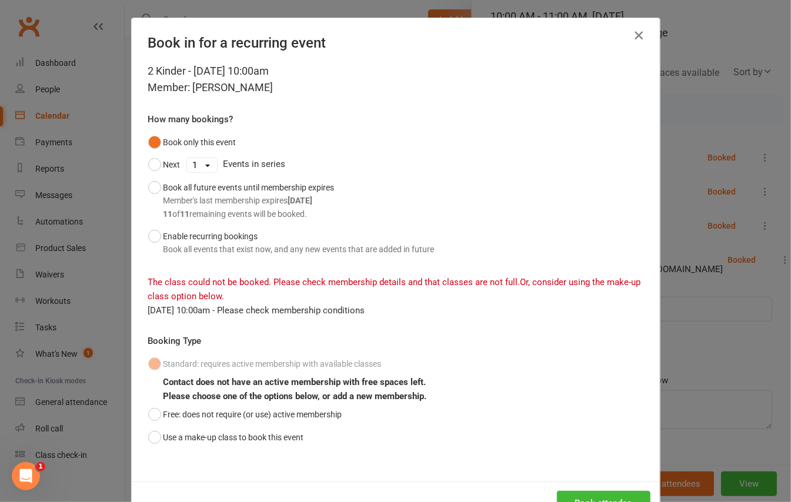
click at [632, 32] on icon "button" at bounding box center [639, 35] width 14 height 14
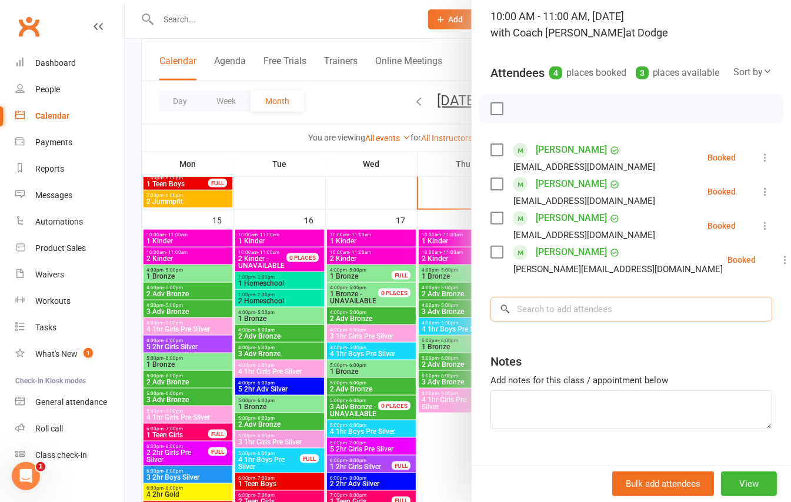
click at [523, 322] on input "search" at bounding box center [631, 309] width 282 height 25
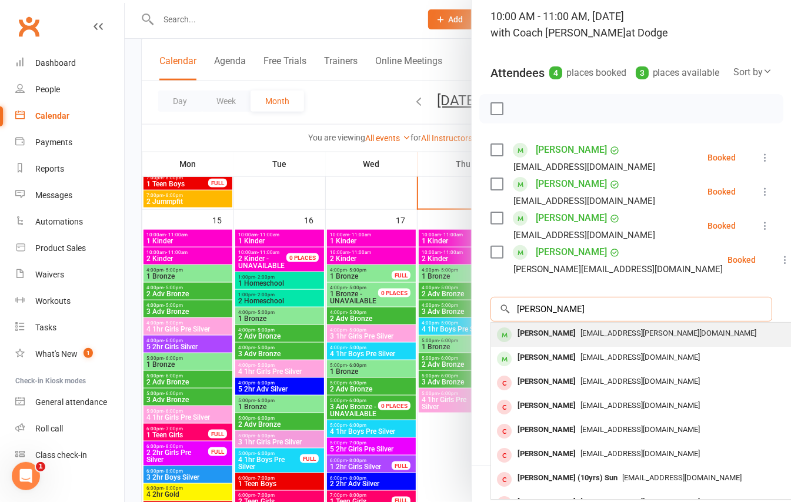
type input "xavier mc"
click at [537, 342] on div "Xavier Mcintosh" at bounding box center [547, 333] width 68 height 17
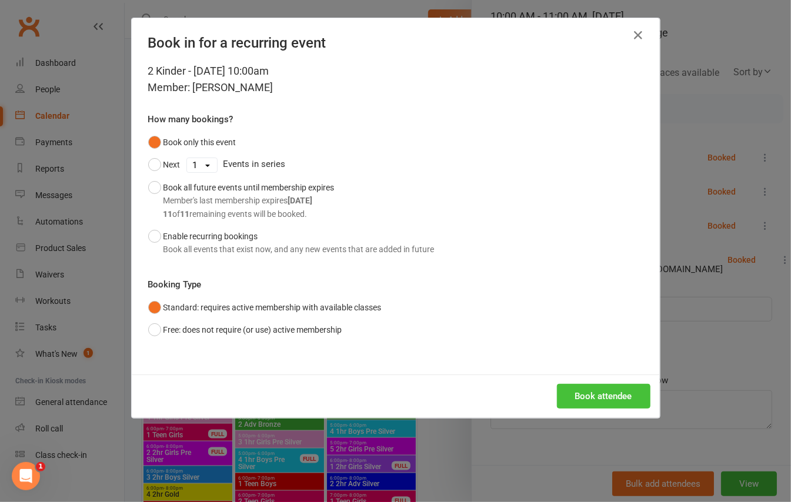
click at [614, 388] on button "Book attendee" at bounding box center [603, 396] width 93 height 25
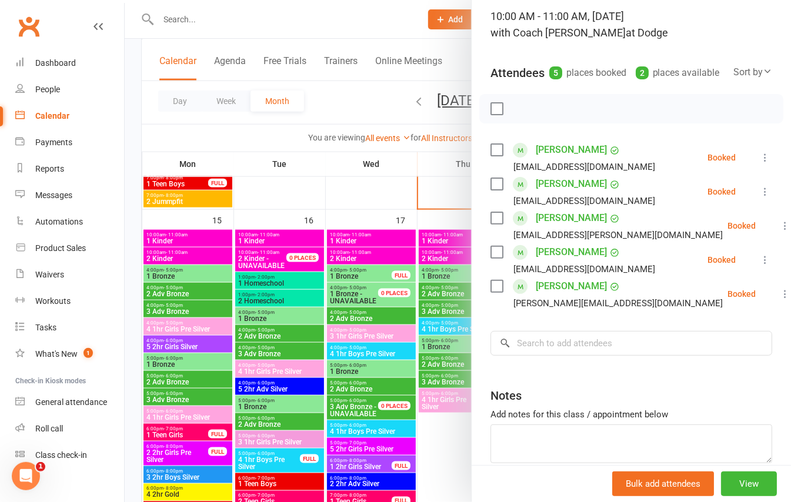
click at [135, 223] on div at bounding box center [458, 251] width 666 height 502
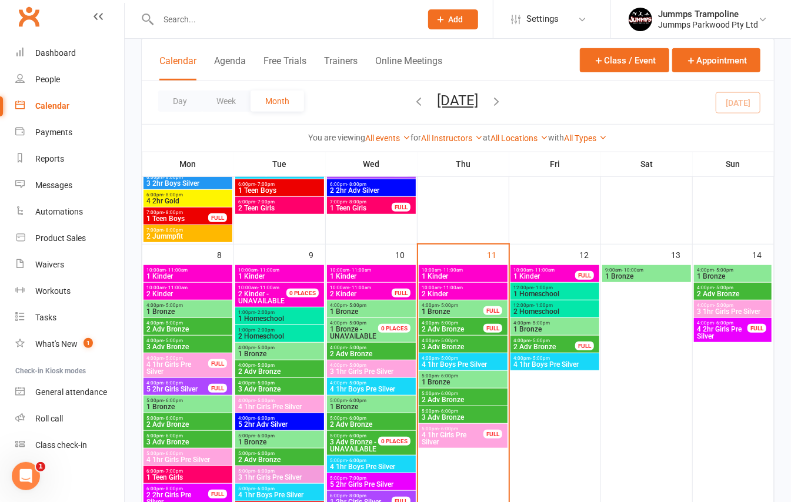
scroll to position [313, 0]
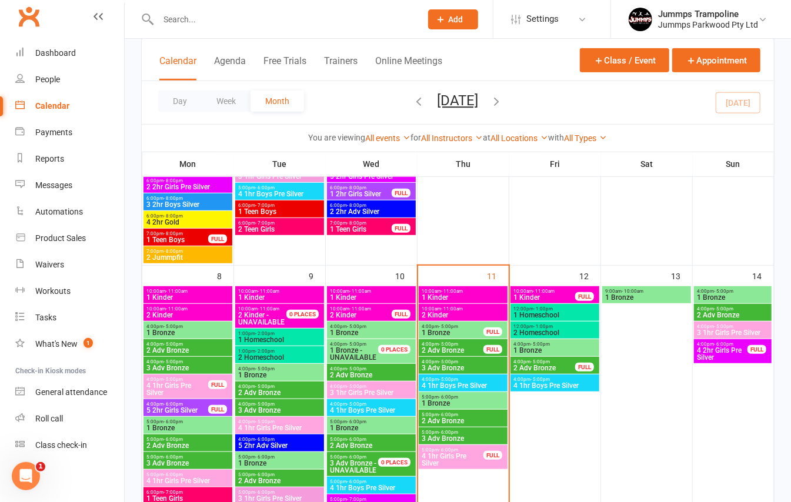
click at [457, 295] on span "1 Kinder" at bounding box center [463, 297] width 84 height 7
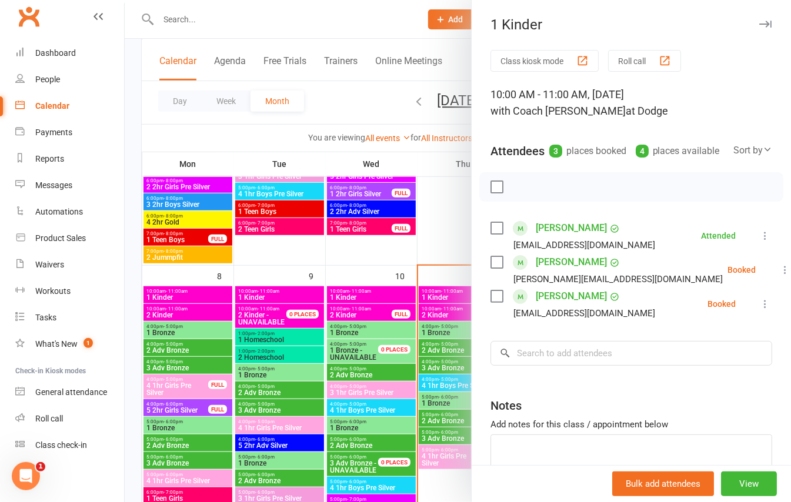
click at [779, 276] on icon at bounding box center [785, 270] width 12 height 12
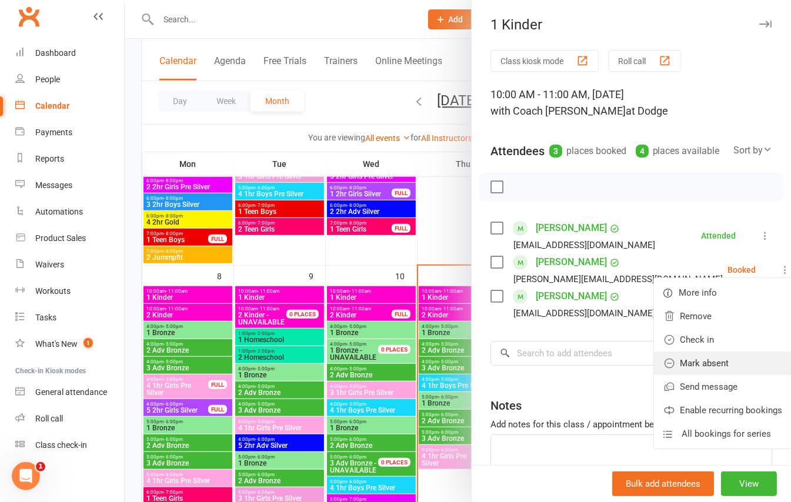
click at [684, 375] on link "Mark absent" at bounding box center [723, 364] width 138 height 24
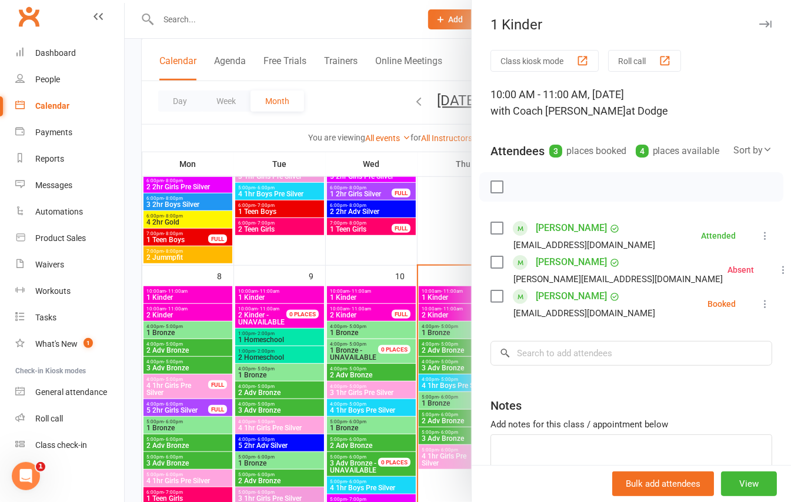
click at [142, 151] on div at bounding box center [458, 251] width 666 height 502
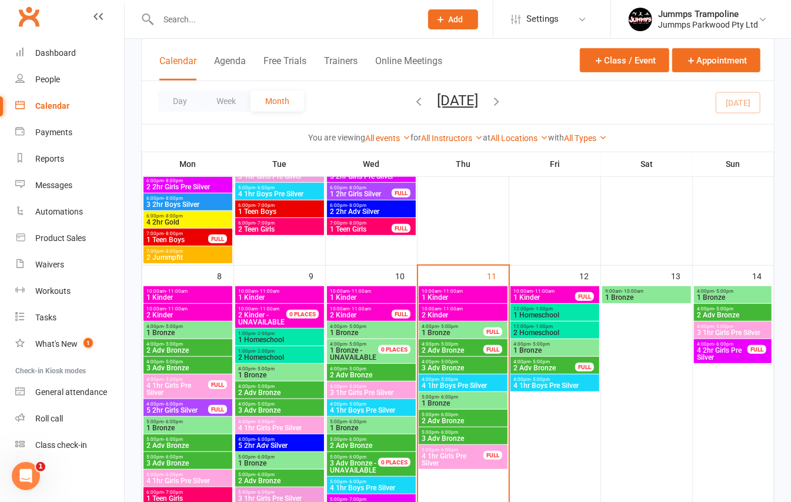
click at [580, 308] on span "12:00pm - 1:00pm" at bounding box center [555, 308] width 84 height 5
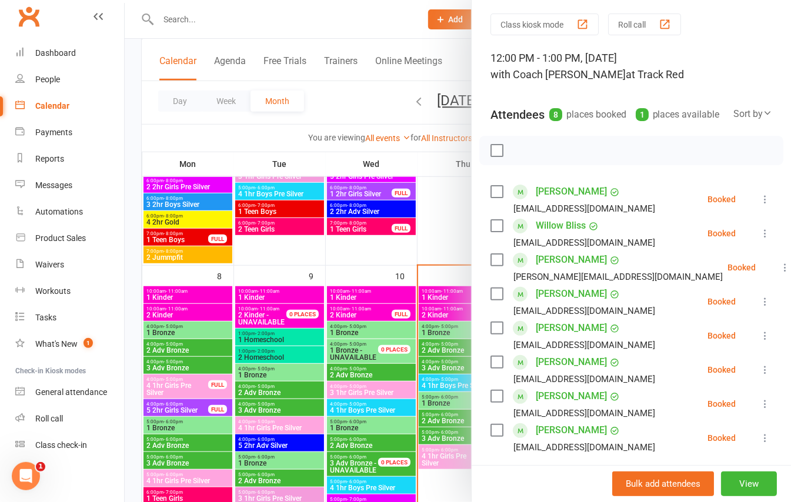
scroll to position [0, 0]
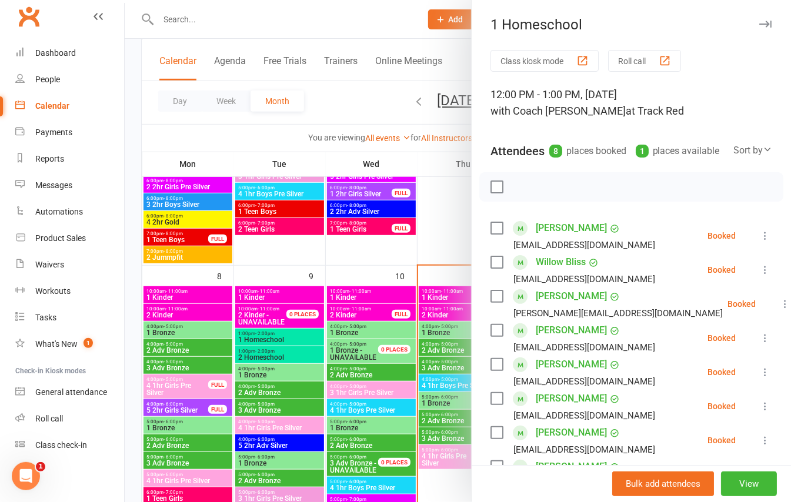
click at [363, 116] on div at bounding box center [458, 251] width 666 height 502
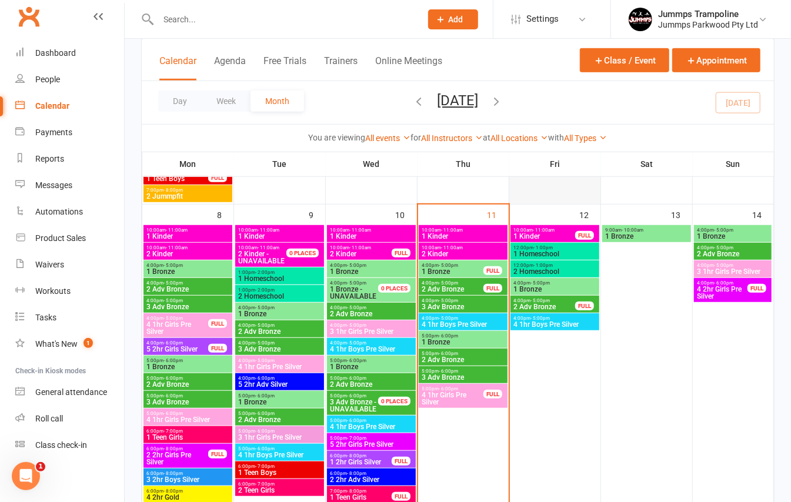
scroll to position [392, 0]
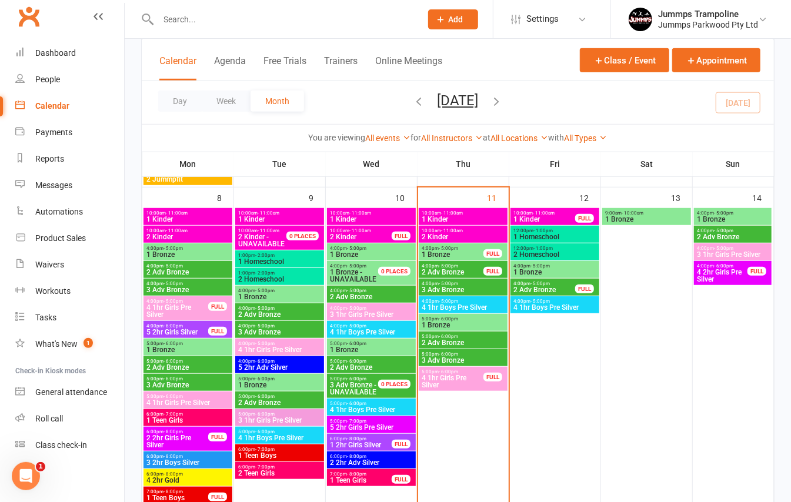
click at [560, 249] on span "12:00pm - 1:00pm" at bounding box center [555, 248] width 84 height 5
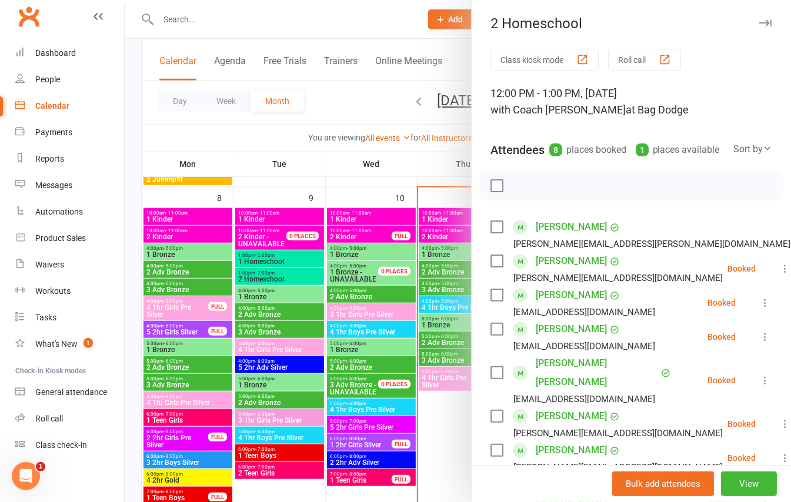
scroll to position [0, 0]
click at [438, 149] on div at bounding box center [458, 251] width 666 height 502
